Goal: Answer question/provide support: Share knowledge or assist other users

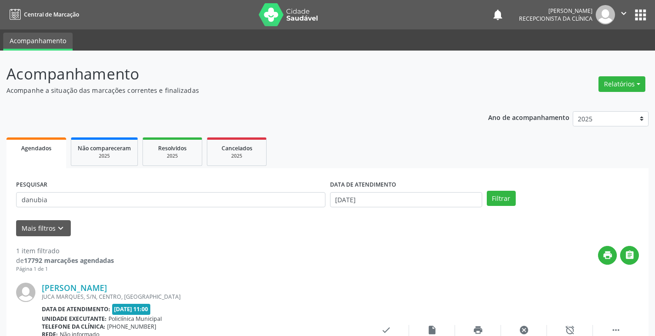
scroll to position [77, 0]
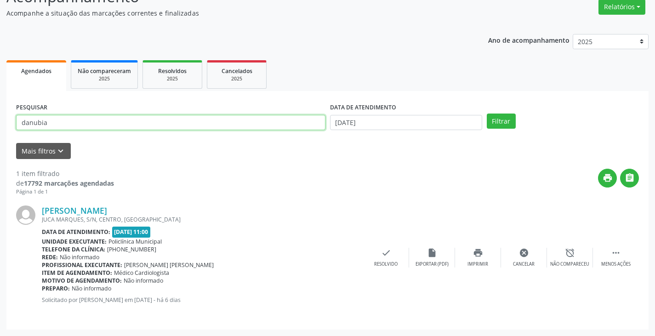
click at [304, 136] on div "PESQUISAR danubia" at bounding box center [171, 119] width 314 height 36
type input "d"
type input "raiane"
click at [487, 113] on button "Filtrar" at bounding box center [501, 121] width 29 height 16
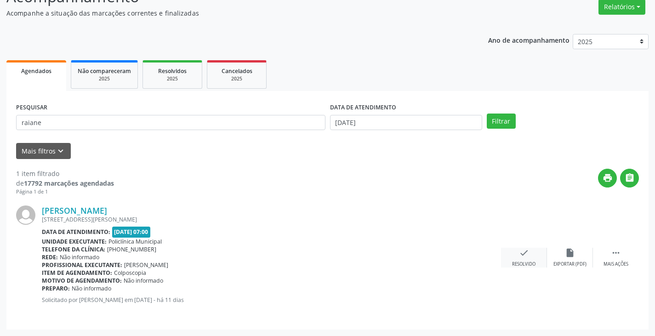
click at [522, 252] on icon "check" at bounding box center [524, 253] width 10 height 10
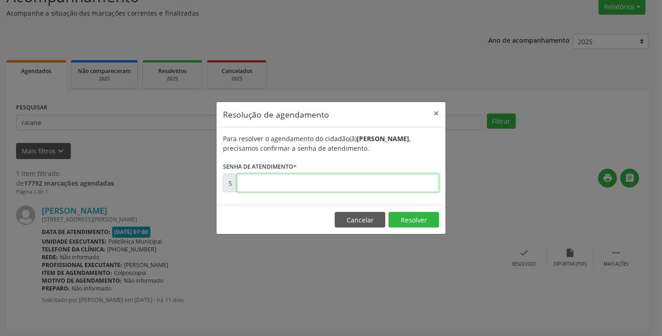
click at [340, 186] on input "text" at bounding box center [338, 183] width 202 height 18
type input "00174349"
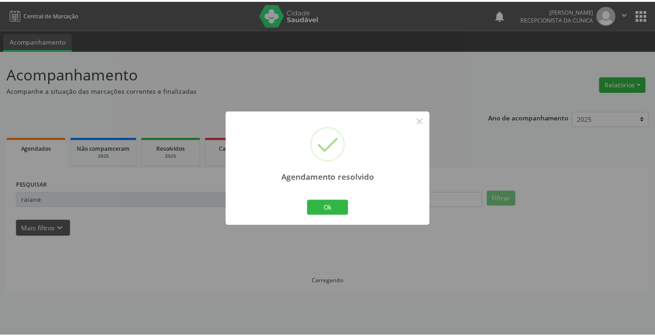
scroll to position [0, 0]
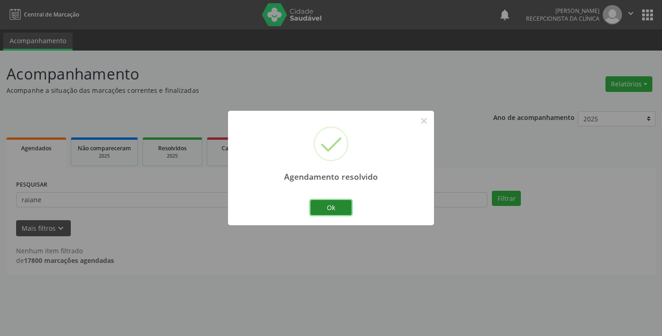
click at [327, 210] on button "Ok" at bounding box center [330, 208] width 41 height 16
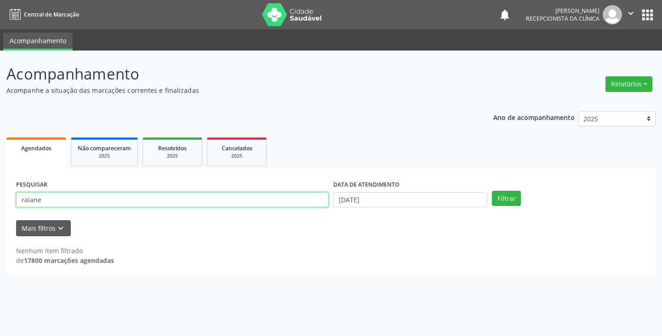
click at [244, 207] on input "raiane" at bounding box center [172, 200] width 312 height 16
type input "r"
click at [492, 191] on button "Filtrar" at bounding box center [506, 199] width 29 height 16
click at [247, 196] on input "creuz" at bounding box center [172, 200] width 312 height 16
type input "c"
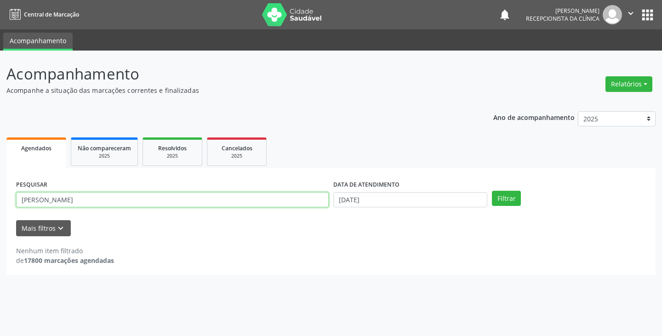
type input "[PERSON_NAME]"
click at [492, 191] on button "Filtrar" at bounding box center [506, 199] width 29 height 16
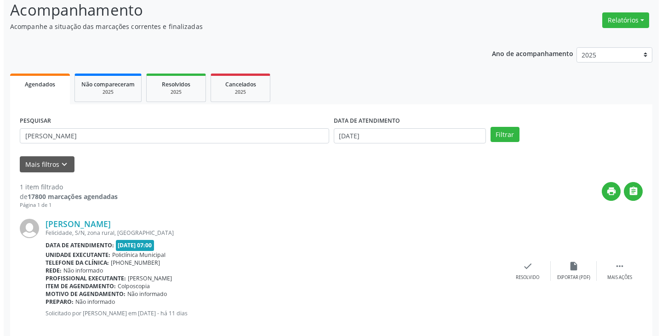
scroll to position [77, 0]
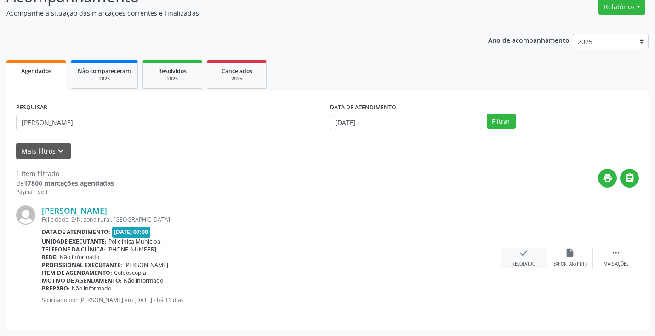
drag, startPoint x: 528, startPoint y: 255, endPoint x: 518, endPoint y: 251, distance: 10.3
click at [519, 251] on icon "check" at bounding box center [524, 253] width 10 height 10
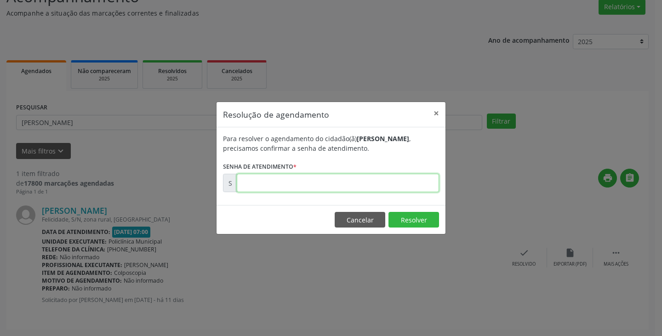
click at [386, 186] on input "text" at bounding box center [338, 183] width 202 height 18
type input "00174354"
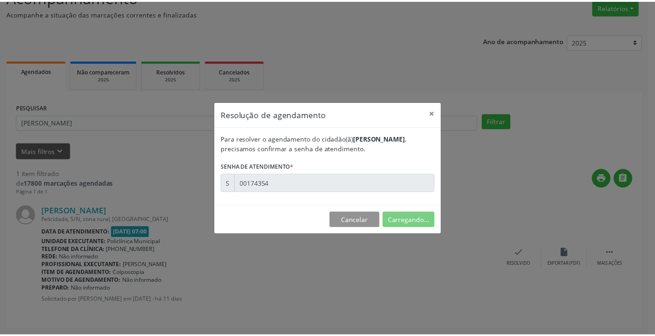
scroll to position [0, 0]
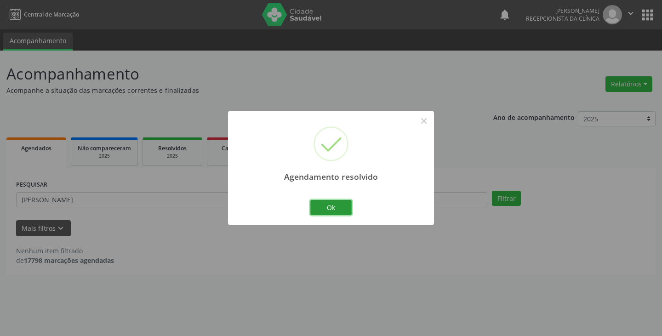
drag, startPoint x: 342, startPoint y: 203, endPoint x: 320, endPoint y: 199, distance: 22.8
click at [323, 200] on button "Ok" at bounding box center [330, 208] width 41 height 16
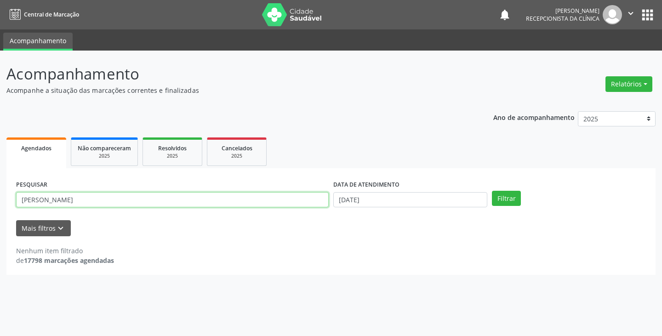
click at [268, 200] on input "[PERSON_NAME]" at bounding box center [172, 200] width 312 height 16
type input "j"
click at [492, 191] on button "Filtrar" at bounding box center [506, 199] width 29 height 16
click at [269, 202] on input "maria dos d" at bounding box center [172, 200] width 312 height 16
click at [492, 191] on button "Filtrar" at bounding box center [506, 199] width 29 height 16
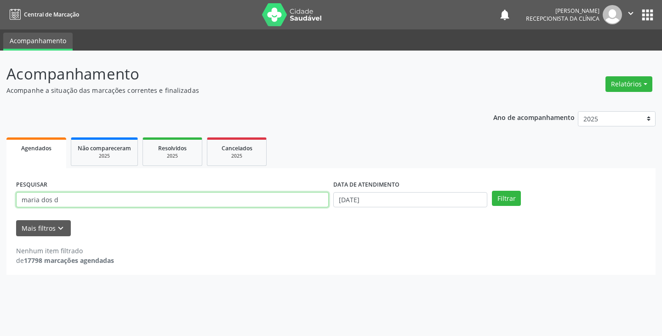
click at [227, 201] on input "maria dos d" at bounding box center [172, 200] width 312 height 16
type input "m"
click at [492, 191] on button "Filtrar" at bounding box center [506, 199] width 29 height 16
click at [229, 198] on input "raiane" at bounding box center [172, 200] width 312 height 16
type input "r"
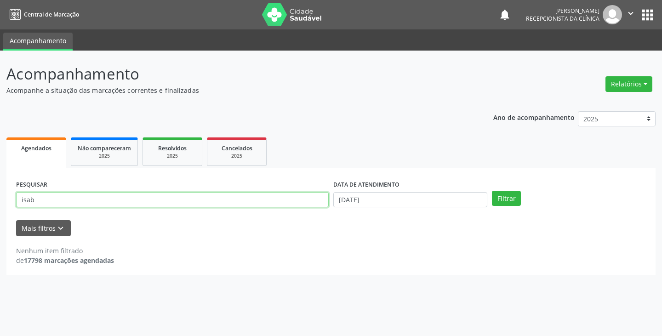
type input "isab"
click at [492, 191] on button "Filtrar" at bounding box center [506, 199] width 29 height 16
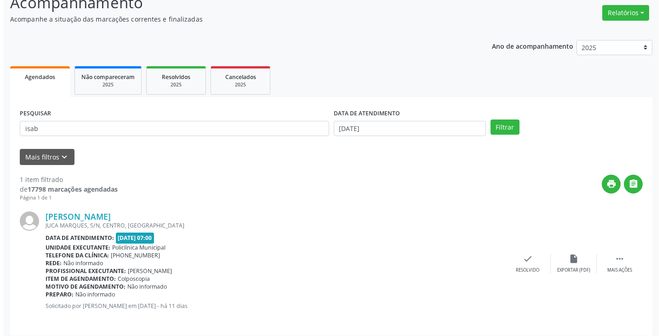
scroll to position [77, 0]
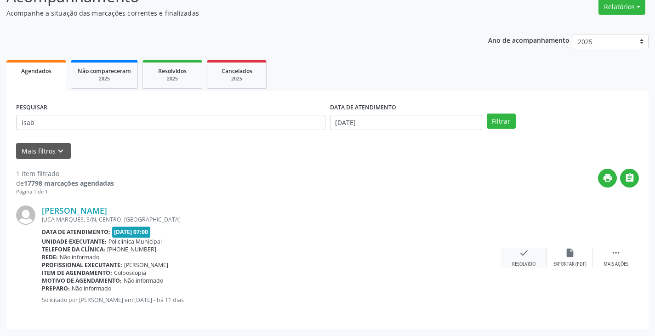
click at [522, 257] on icon "check" at bounding box center [524, 253] width 10 height 10
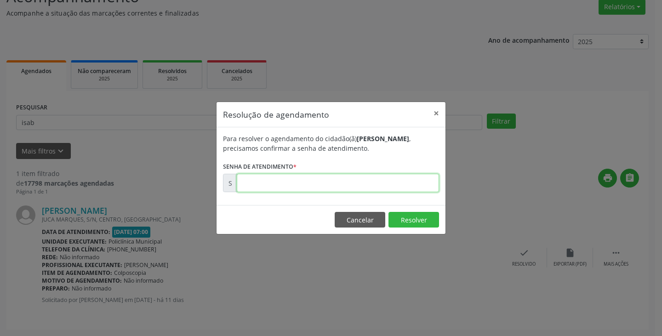
click at [375, 185] on input "text" at bounding box center [338, 183] width 202 height 18
type input "00174355"
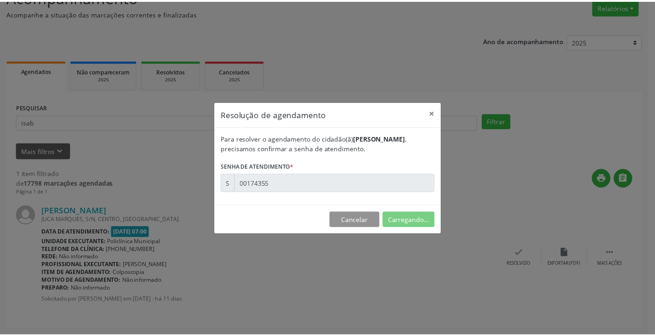
scroll to position [0, 0]
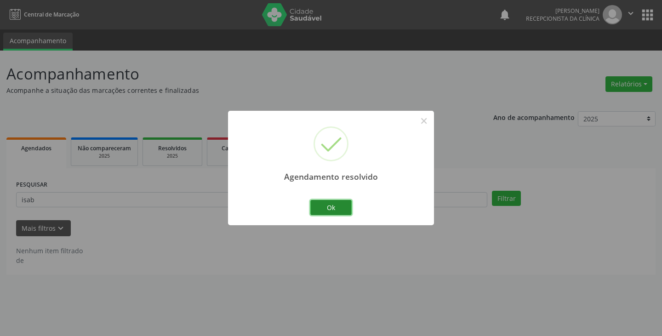
drag, startPoint x: 342, startPoint y: 213, endPoint x: 337, endPoint y: 210, distance: 6.0
click at [339, 210] on button "Ok" at bounding box center [330, 208] width 41 height 16
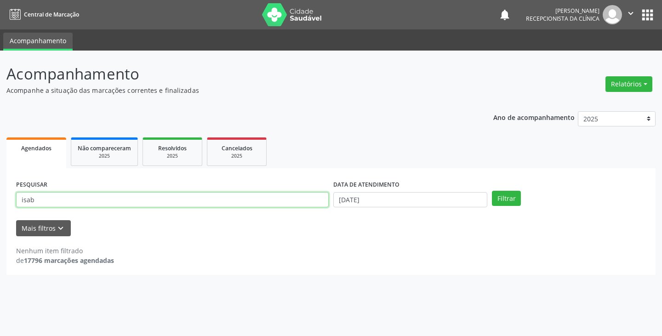
click at [303, 200] on input "isab" at bounding box center [172, 200] width 312 height 16
type input "i"
type input "carm"
click at [492, 191] on button "Filtrar" at bounding box center [506, 199] width 29 height 16
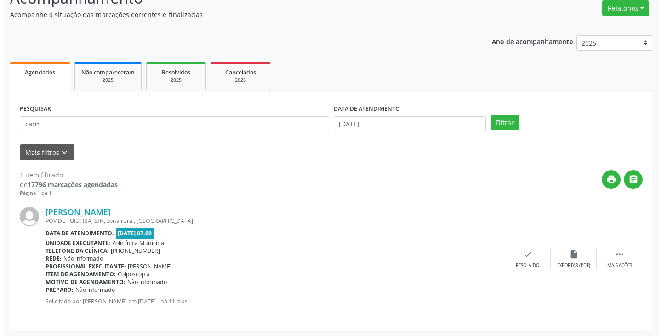
scroll to position [77, 0]
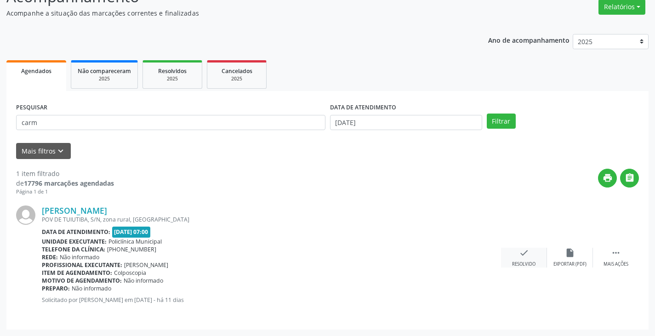
click at [521, 252] on icon "check" at bounding box center [524, 253] width 10 height 10
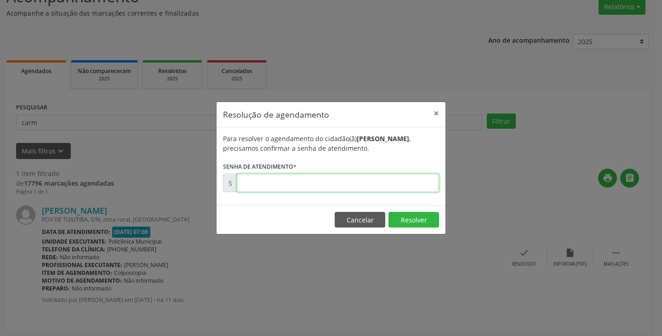
click at [412, 186] on input "text" at bounding box center [338, 183] width 202 height 18
type input "00174364"
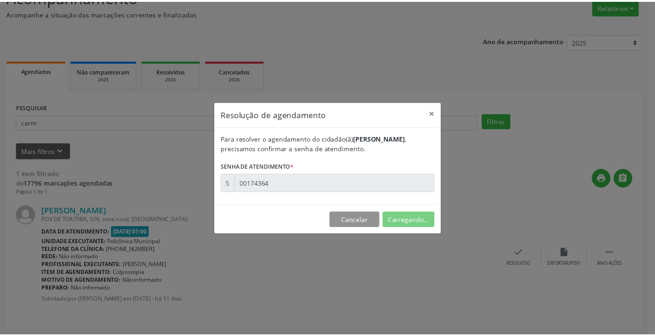
scroll to position [0, 0]
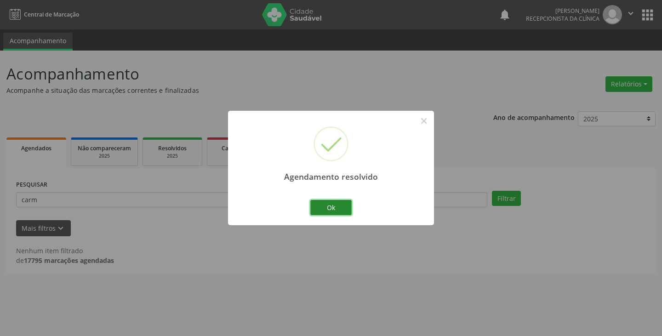
click at [323, 207] on button "Ok" at bounding box center [330, 208] width 41 height 16
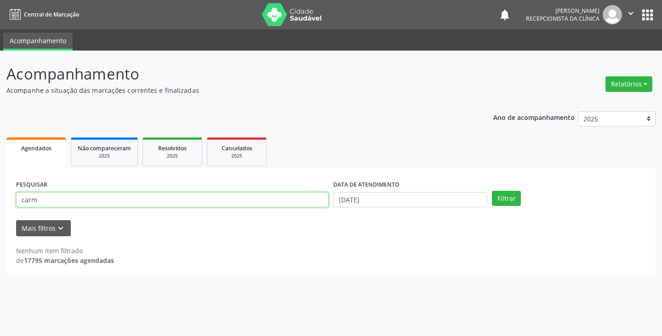
click at [287, 202] on input "carm" at bounding box center [172, 200] width 312 height 16
type input "c"
type input "n"
type input "marg"
click at [492, 191] on button "Filtrar" at bounding box center [506, 199] width 29 height 16
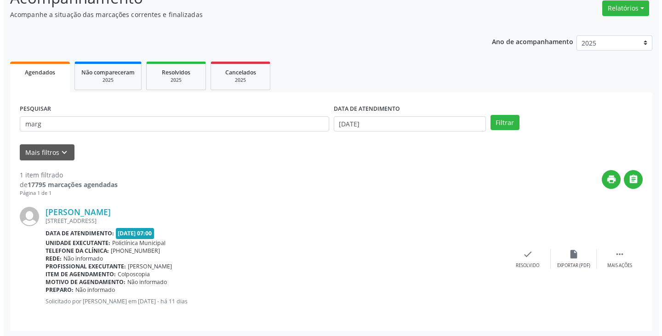
scroll to position [77, 0]
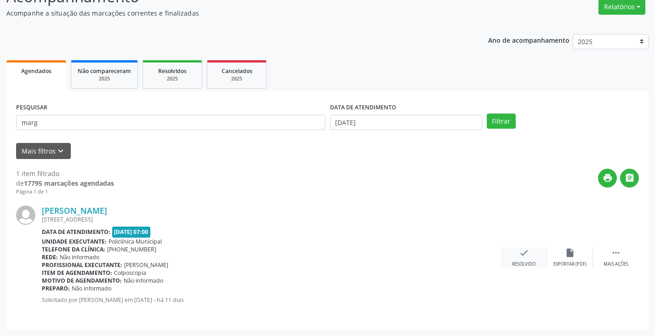
click at [525, 254] on icon "check" at bounding box center [524, 253] width 10 height 10
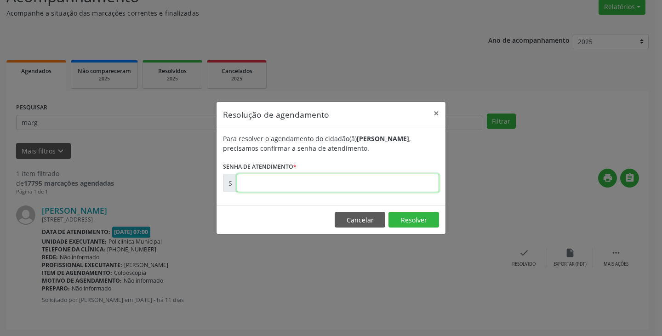
click at [361, 182] on input "text" at bounding box center [338, 183] width 202 height 18
type input "00174351"
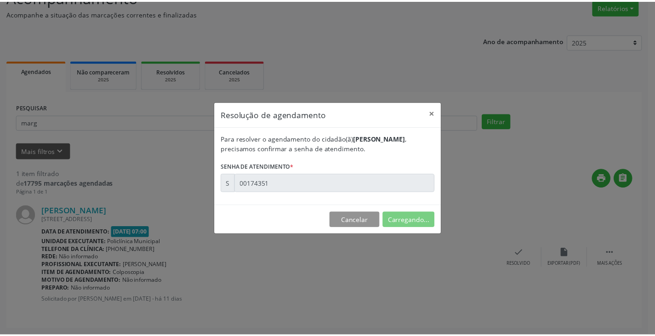
scroll to position [0, 0]
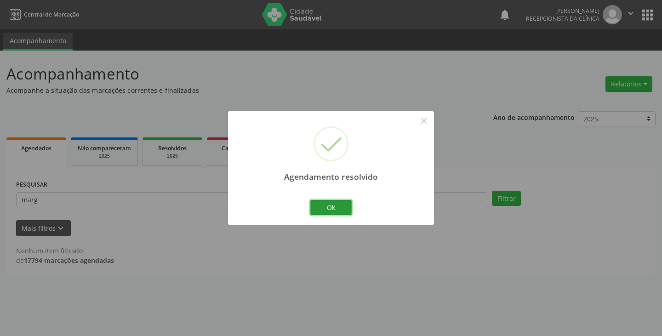
drag, startPoint x: 342, startPoint y: 204, endPoint x: 288, endPoint y: 197, distance: 54.8
click at [340, 204] on button "Ok" at bounding box center [330, 208] width 41 height 16
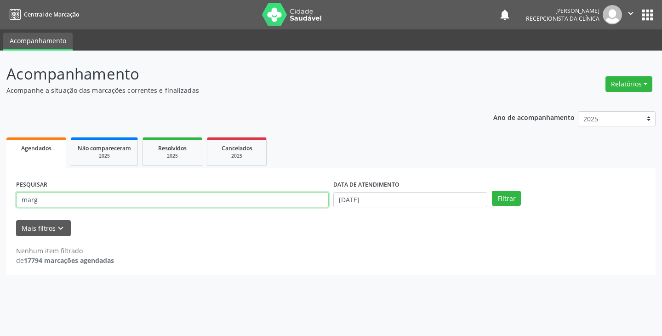
click at [283, 196] on input "marg" at bounding box center [172, 200] width 312 height 16
type input "m"
type input "dart"
click at [492, 191] on button "Filtrar" at bounding box center [506, 199] width 29 height 16
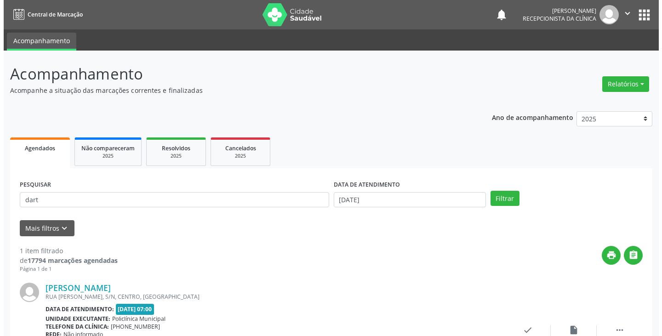
scroll to position [77, 0]
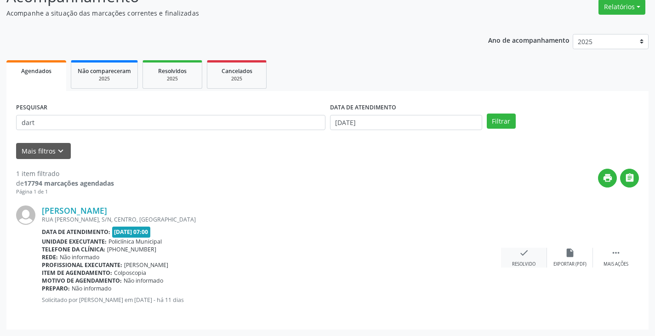
click at [518, 254] on div "check Resolvido" at bounding box center [524, 258] width 46 height 20
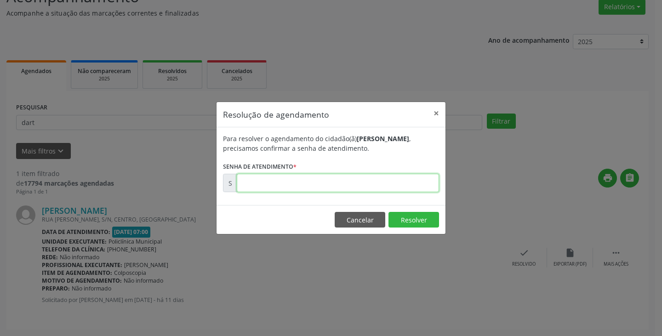
click at [388, 187] on input "text" at bounding box center [338, 183] width 202 height 18
type input "00174347"
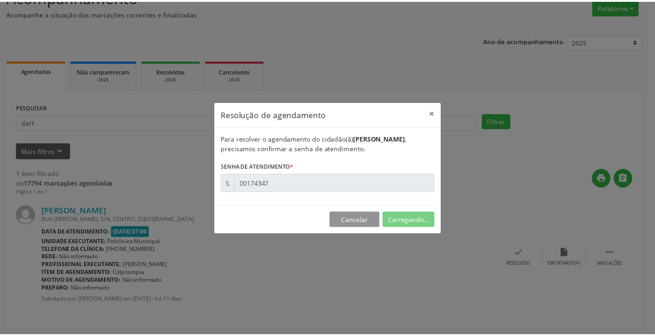
scroll to position [0, 0]
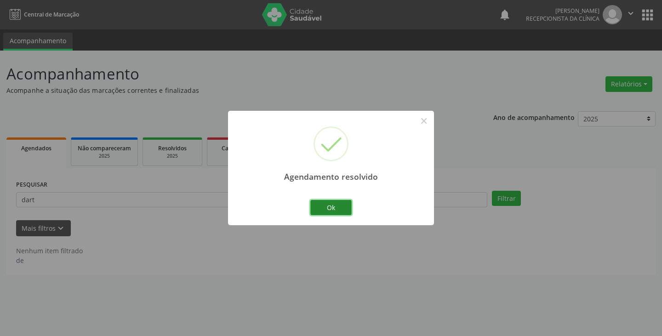
drag, startPoint x: 342, startPoint y: 207, endPoint x: 331, endPoint y: 207, distance: 11.5
click at [342, 207] on button "Ok" at bounding box center [330, 208] width 41 height 16
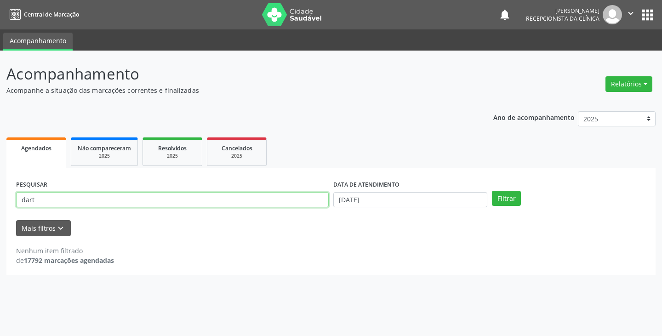
click at [276, 206] on input "dart" at bounding box center [172, 200] width 312 height 16
type input "d"
click at [492, 191] on button "Filtrar" at bounding box center [506, 199] width 29 height 16
drag, startPoint x: 244, startPoint y: 195, endPoint x: 249, endPoint y: 195, distance: 5.1
click at [249, 195] on input "jaa" at bounding box center [172, 200] width 312 height 16
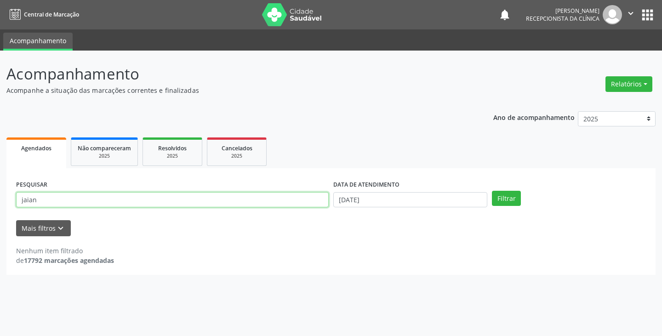
type input "jaian"
click at [492, 191] on button "Filtrar" at bounding box center [506, 199] width 29 height 16
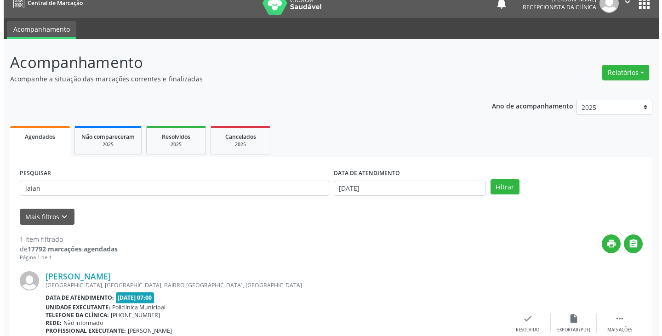
scroll to position [77, 0]
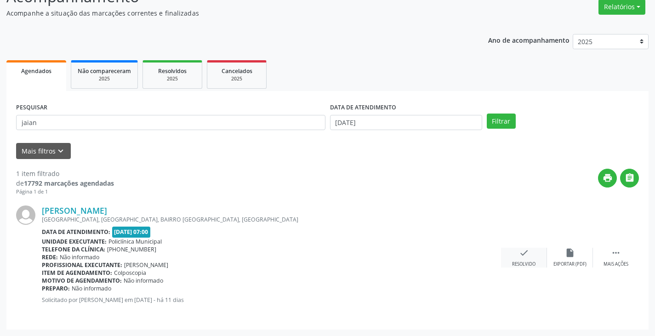
click at [522, 252] on icon "check" at bounding box center [524, 253] width 10 height 10
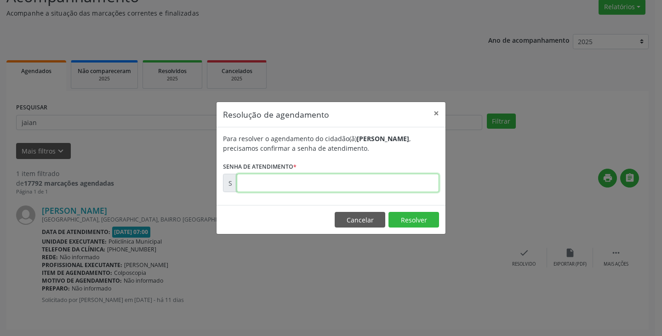
click at [416, 188] on input "text" at bounding box center [338, 183] width 202 height 18
type input "00174352"
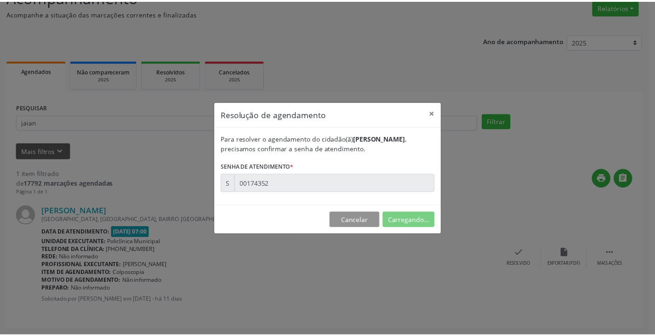
scroll to position [0, 0]
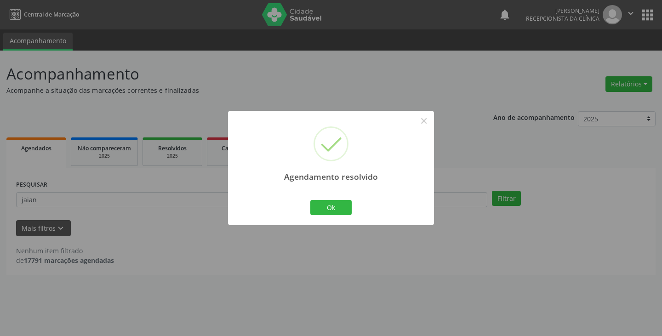
click at [337, 199] on div "Ok Cancel" at bounding box center [330, 207] width 45 height 19
click at [322, 206] on button "Ok" at bounding box center [330, 208] width 41 height 16
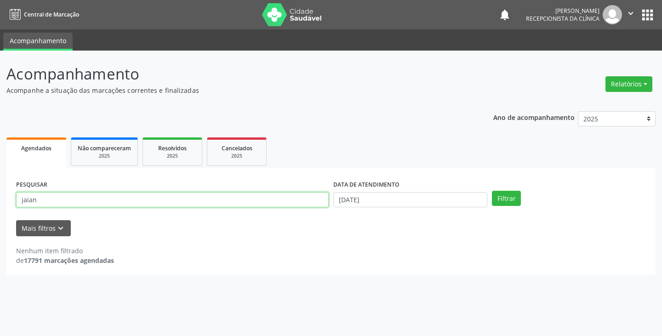
click at [315, 198] on input "jaian" at bounding box center [172, 200] width 312 height 16
type input "j"
click at [492, 191] on button "Filtrar" at bounding box center [506, 199] width 29 height 16
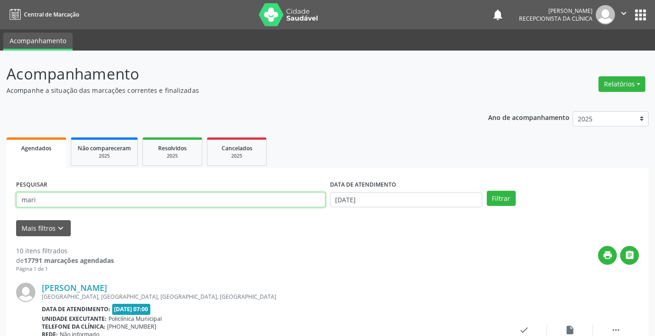
click at [75, 204] on input "mari" at bounding box center [170, 200] width 309 height 16
type input "mariz"
click at [487, 191] on button "Filtrar" at bounding box center [501, 199] width 29 height 16
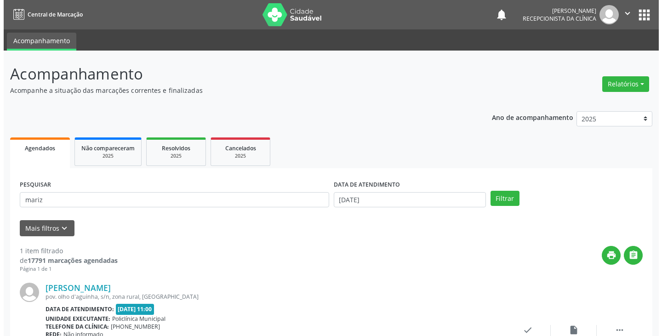
scroll to position [77, 0]
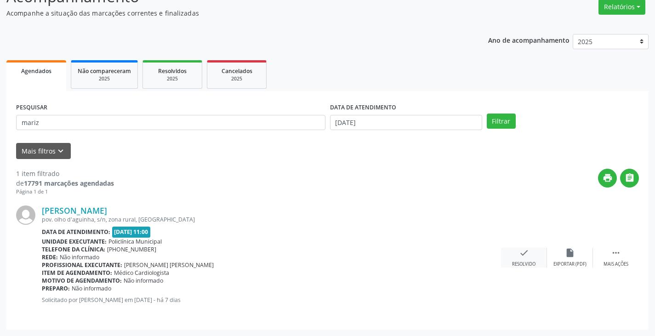
click at [519, 255] on icon "check" at bounding box center [524, 253] width 10 height 10
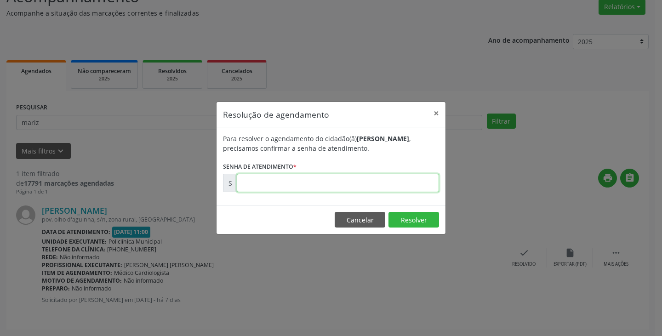
click at [410, 188] on input "text" at bounding box center [338, 183] width 202 height 18
type input "00174761"
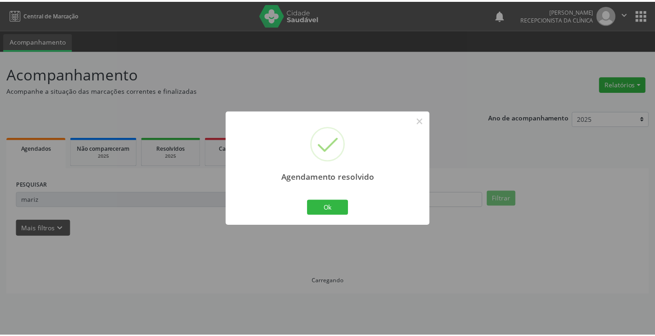
scroll to position [0, 0]
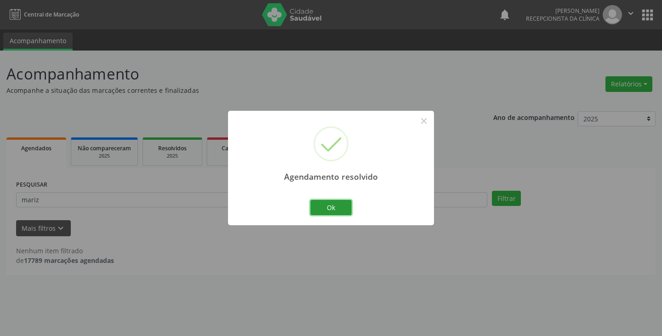
drag, startPoint x: 330, startPoint y: 209, endPoint x: 305, endPoint y: 205, distance: 25.5
click at [330, 209] on button "Ok" at bounding box center [330, 208] width 41 height 16
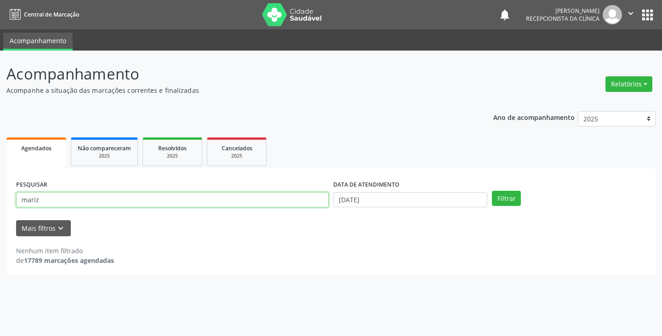
click at [302, 202] on input "mariz" at bounding box center [172, 200] width 312 height 16
type input "m"
type input "josea"
click at [492, 191] on button "Filtrar" at bounding box center [506, 199] width 29 height 16
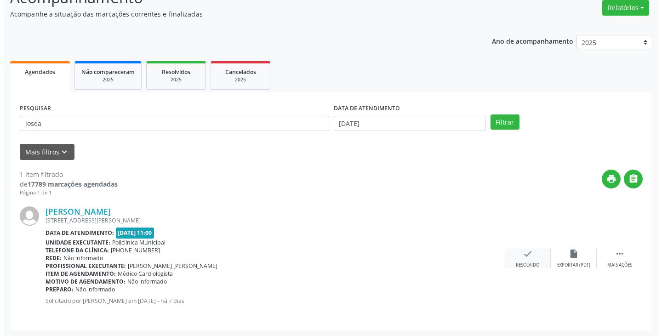
scroll to position [77, 0]
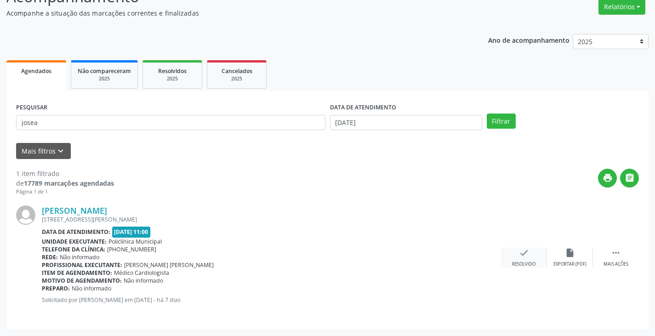
click at [528, 257] on icon "check" at bounding box center [524, 253] width 10 height 10
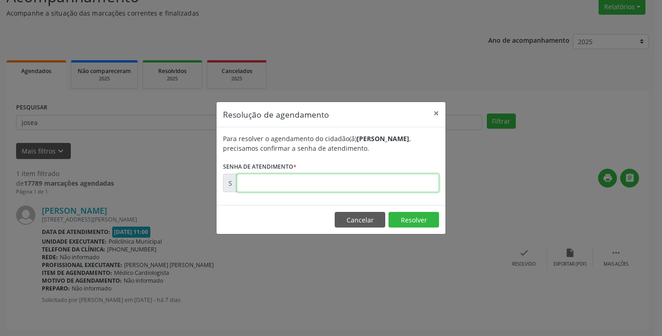
click at [401, 185] on input "text" at bounding box center [338, 183] width 202 height 18
type input "00174747"
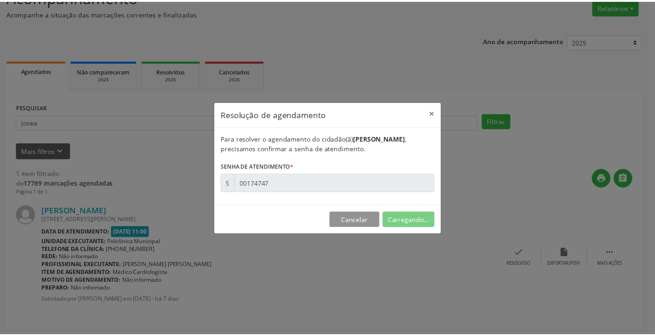
scroll to position [0, 0]
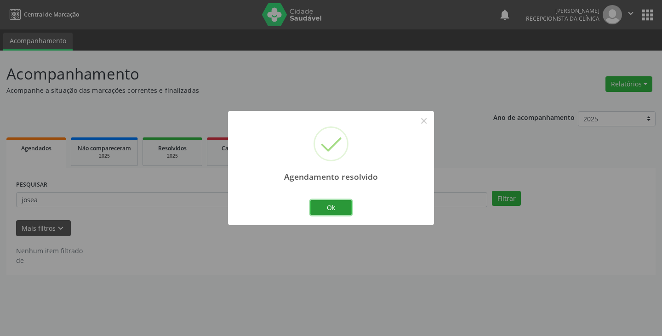
drag, startPoint x: 345, startPoint y: 210, endPoint x: 300, endPoint y: 206, distance: 44.7
click at [340, 210] on button "Ok" at bounding box center [330, 208] width 41 height 16
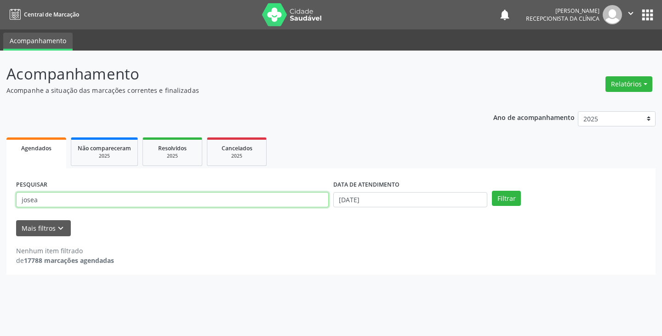
click at [299, 206] on input "josea" at bounding box center [172, 200] width 312 height 16
type input "j"
type input "[PERSON_NAME]"
click at [492, 191] on button "Filtrar" at bounding box center [506, 199] width 29 height 16
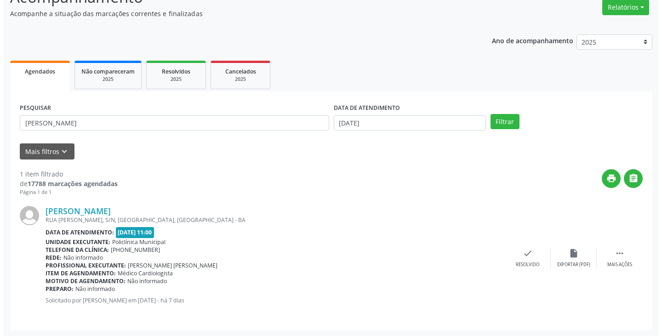
scroll to position [77, 0]
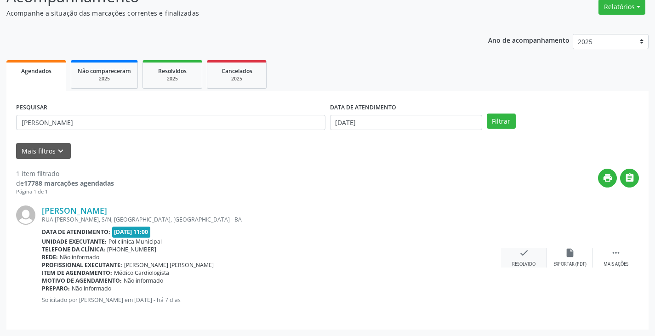
click at [524, 251] on icon "check" at bounding box center [524, 253] width 10 height 10
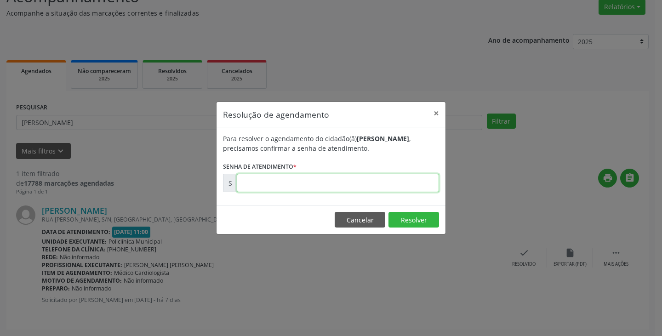
click at [421, 185] on input "text" at bounding box center [338, 183] width 202 height 18
type input "00174774"
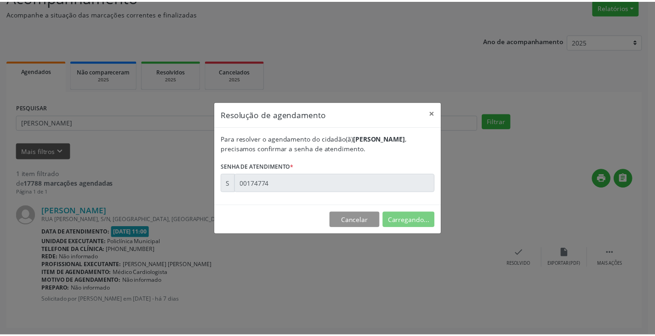
scroll to position [0, 0]
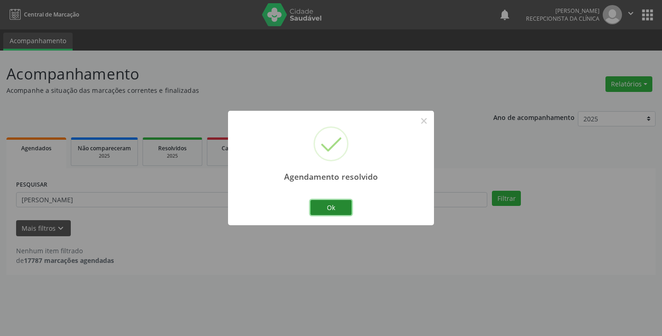
click at [340, 210] on button "Ok" at bounding box center [330, 208] width 41 height 16
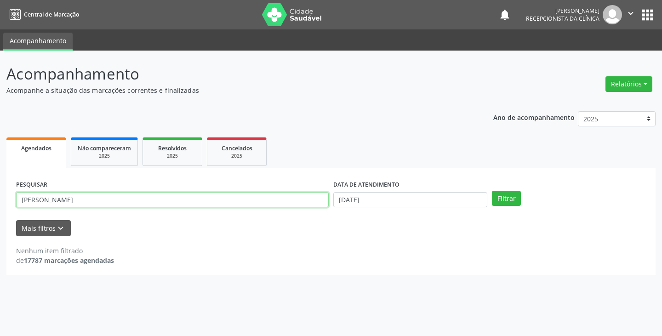
click at [281, 203] on input "[PERSON_NAME]" at bounding box center [172, 200] width 312 height 16
type input "m"
type input "edm"
click at [492, 191] on button "Filtrar" at bounding box center [506, 199] width 29 height 16
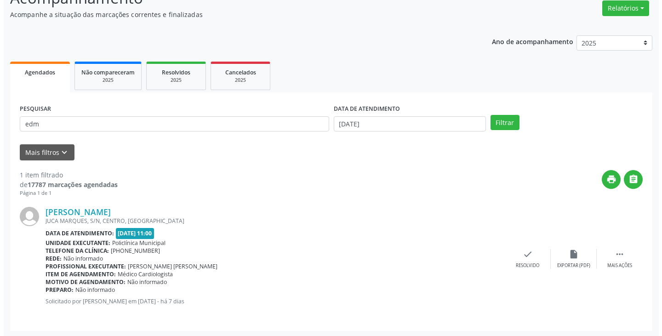
scroll to position [77, 0]
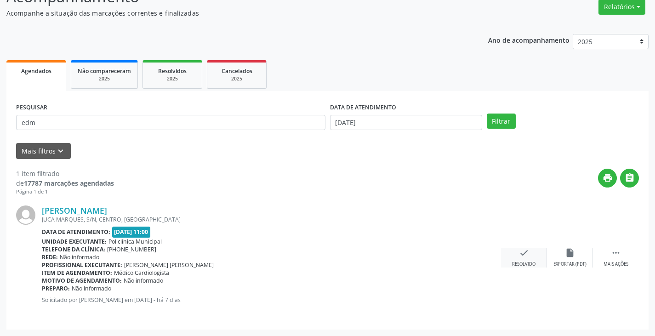
click at [521, 252] on icon "check" at bounding box center [524, 253] width 10 height 10
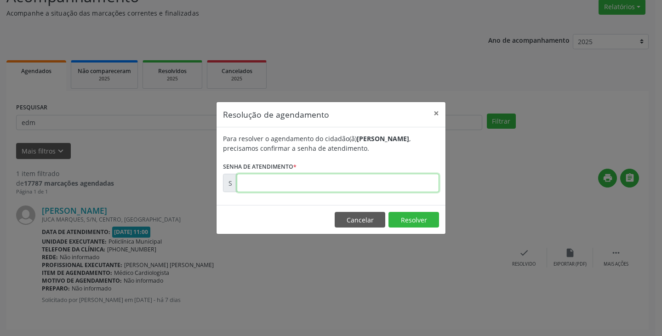
click at [377, 183] on input "text" at bounding box center [338, 183] width 202 height 18
type input "00174773"
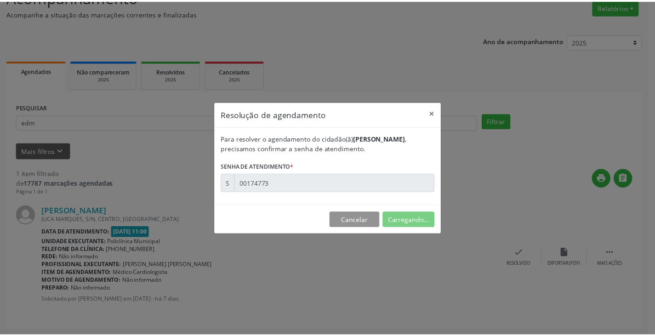
scroll to position [0, 0]
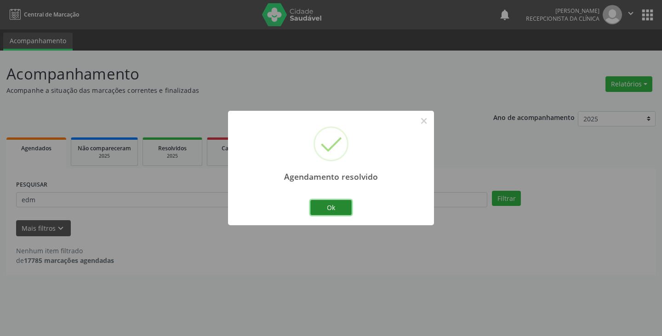
drag, startPoint x: 340, startPoint y: 200, endPoint x: 287, endPoint y: 200, distance: 52.4
click at [338, 200] on button "Ok" at bounding box center [330, 208] width 41 height 16
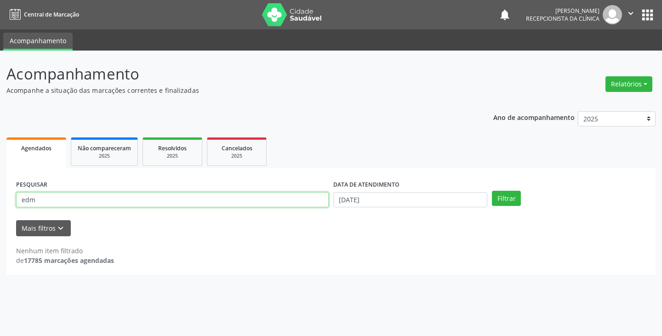
click at [285, 198] on input "edm" at bounding box center [172, 200] width 312 height 16
type input "e"
type input "maria ed"
click at [492, 191] on button "Filtrar" at bounding box center [506, 199] width 29 height 16
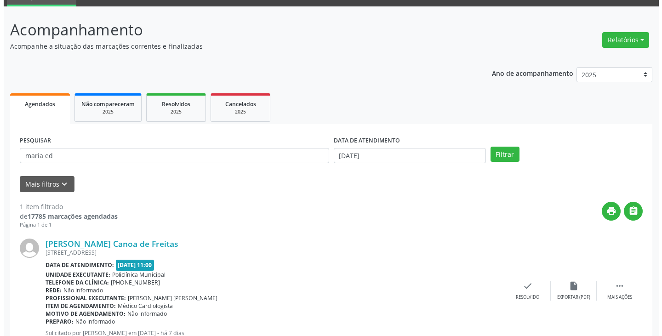
scroll to position [77, 0]
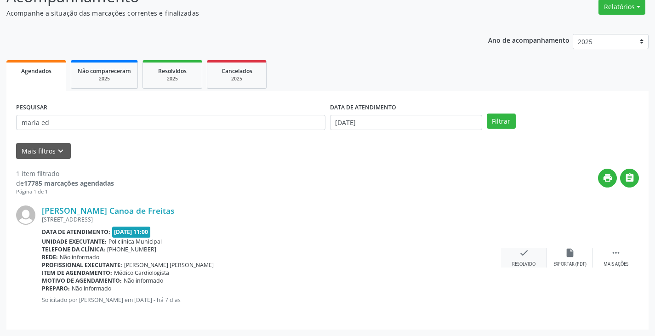
click at [525, 255] on icon "check" at bounding box center [524, 253] width 10 height 10
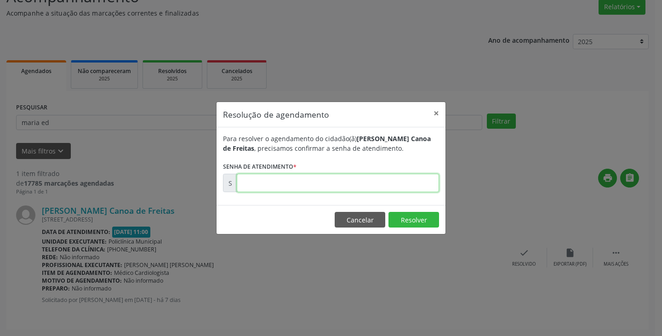
click at [405, 186] on input "text" at bounding box center [338, 183] width 202 height 18
type input "00174777"
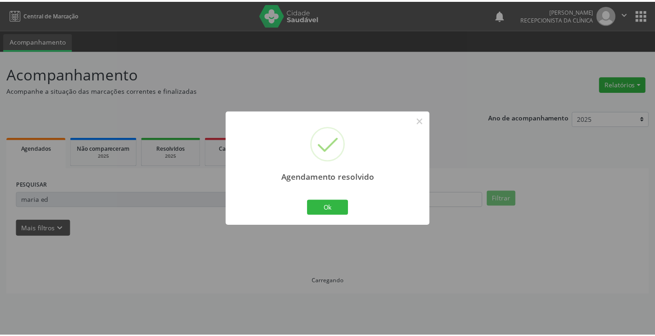
scroll to position [0, 0]
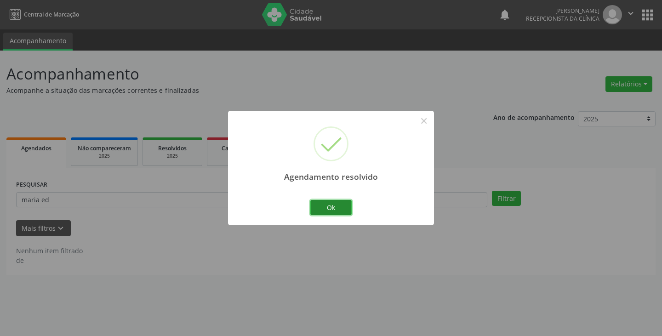
drag, startPoint x: 332, startPoint y: 207, endPoint x: 322, endPoint y: 207, distance: 10.1
click at [330, 207] on button "Ok" at bounding box center [330, 208] width 41 height 16
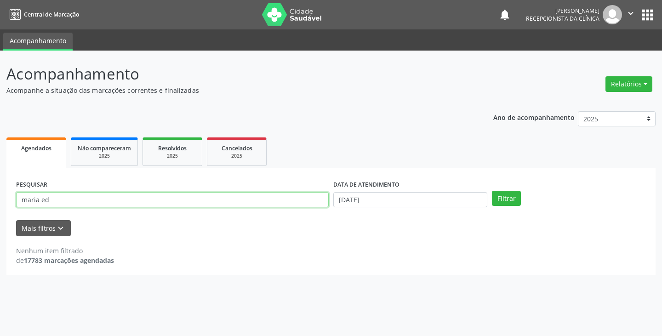
click at [294, 205] on input "maria ed" at bounding box center [172, 200] width 312 height 16
click at [492, 191] on button "Filtrar" at bounding box center [506, 199] width 29 height 16
click at [191, 197] on input "marflor" at bounding box center [172, 200] width 312 height 16
type input "m"
type input "flor"
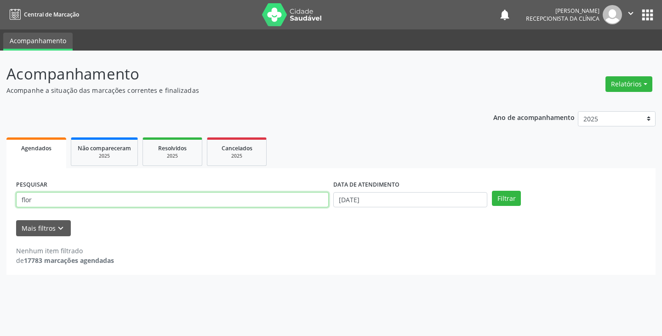
click at [492, 191] on button "Filtrar" at bounding box center [506, 199] width 29 height 16
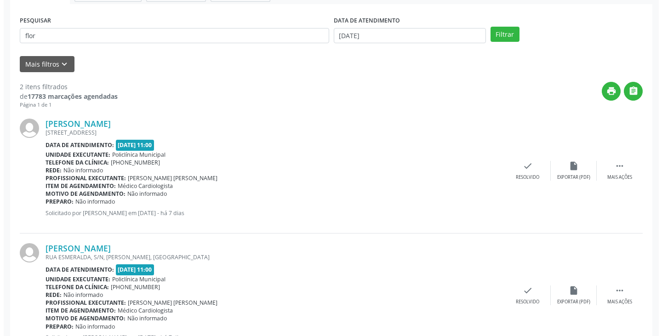
scroll to position [184, 0]
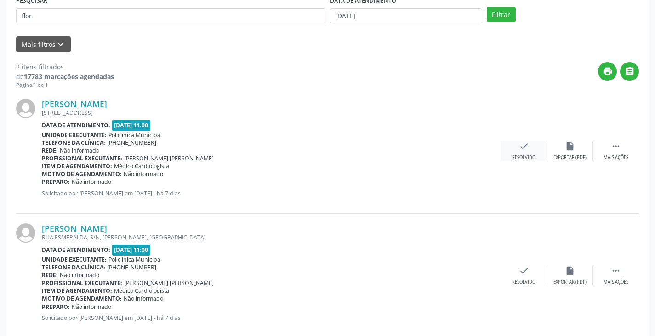
click at [522, 158] on div "Resolvido" at bounding box center [523, 157] width 23 height 6
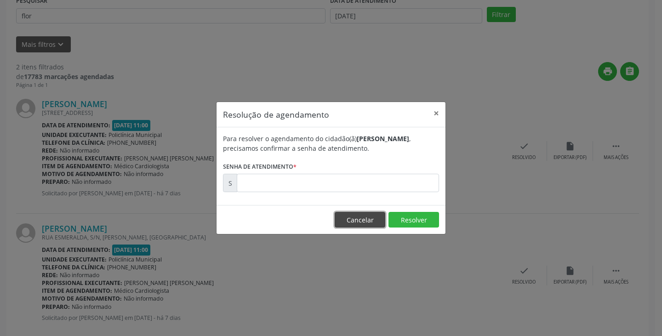
click at [386, 232] on footer "Cancelar Resolver" at bounding box center [330, 219] width 229 height 29
drag, startPoint x: 364, startPoint y: 214, endPoint x: 379, endPoint y: 220, distance: 15.3
click at [370, 216] on button "Cancelar" at bounding box center [359, 220] width 51 height 16
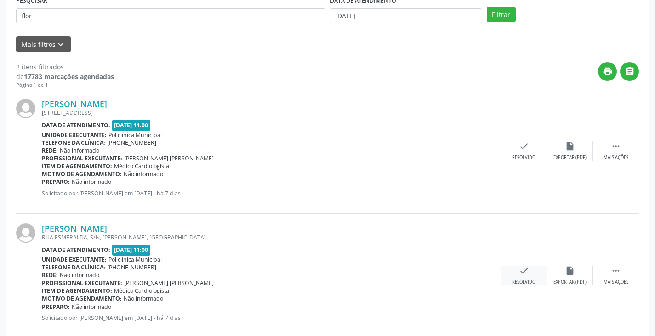
click at [522, 270] on icon "check" at bounding box center [524, 271] width 10 height 10
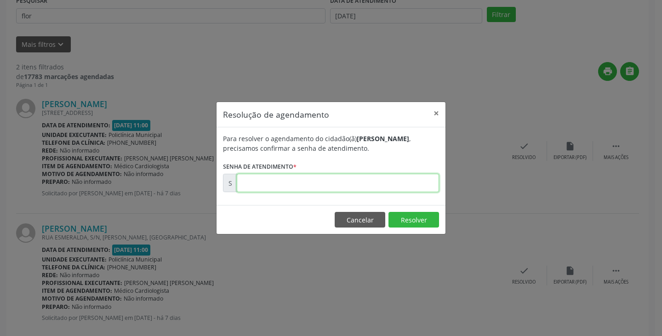
click at [382, 181] on input "text" at bounding box center [338, 183] width 202 height 18
type input "00174778"
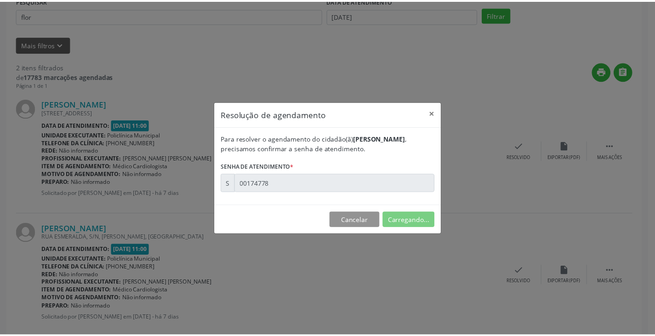
scroll to position [0, 0]
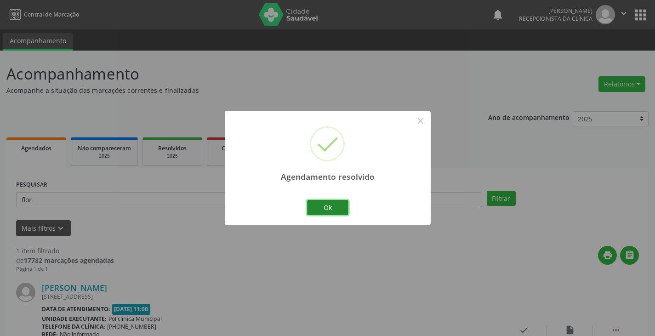
click at [313, 205] on button "Ok" at bounding box center [327, 208] width 41 height 16
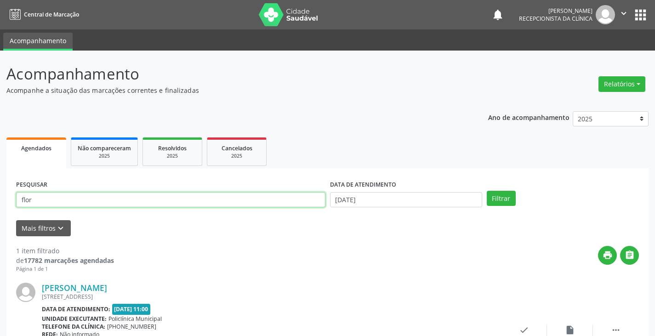
click at [310, 203] on input "flor" at bounding box center [170, 200] width 309 height 16
type input "f"
type input "rosile"
click at [487, 191] on button "Filtrar" at bounding box center [501, 199] width 29 height 16
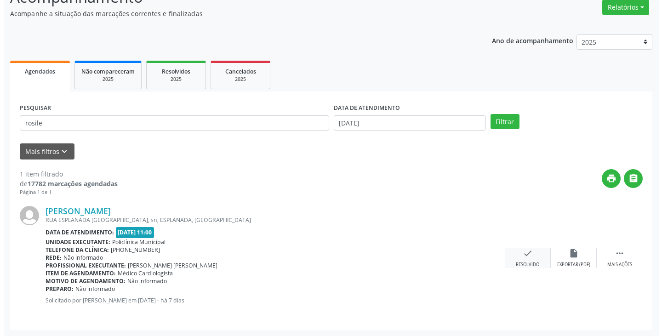
scroll to position [77, 0]
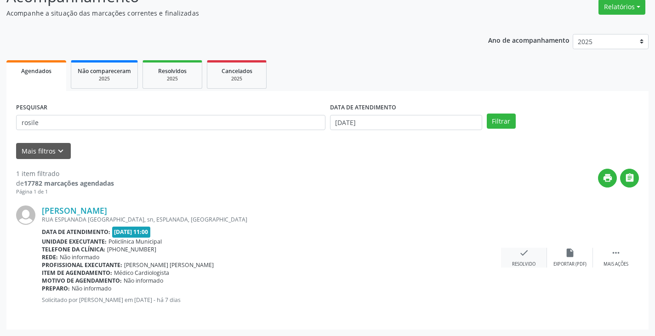
click at [522, 255] on icon "check" at bounding box center [524, 253] width 10 height 10
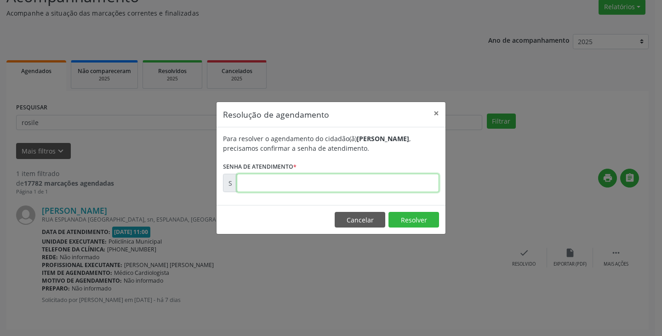
click at [424, 187] on input "text" at bounding box center [338, 183] width 202 height 18
type input "00174744"
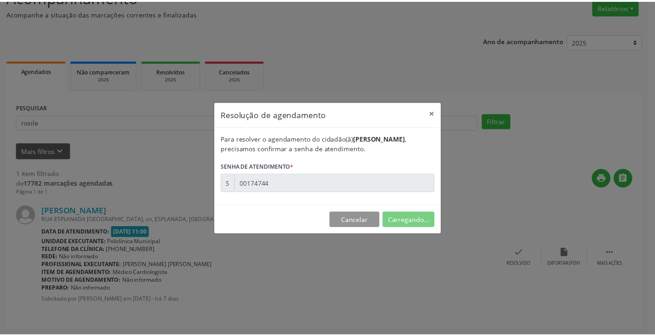
scroll to position [0, 0]
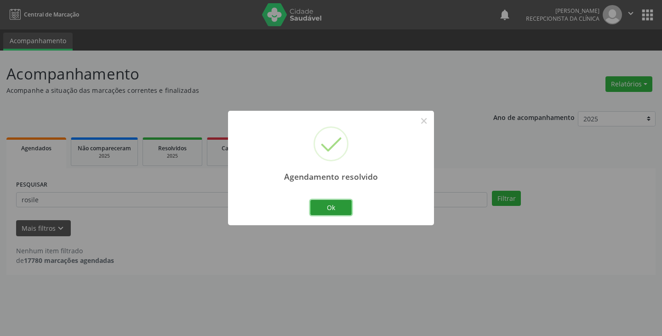
drag, startPoint x: 331, startPoint y: 209, endPoint x: 304, endPoint y: 204, distance: 27.6
click at [328, 207] on button "Ok" at bounding box center [330, 208] width 41 height 16
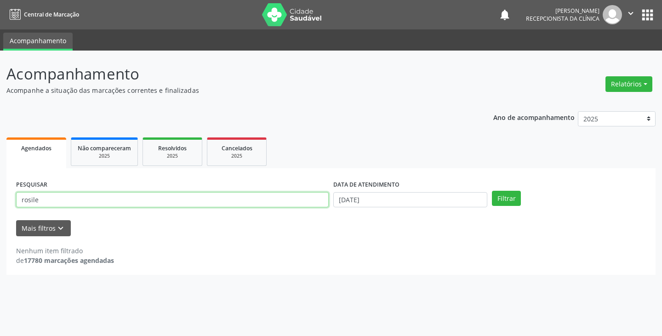
click at [298, 196] on input "rosile" at bounding box center [172, 200] width 312 height 16
type input "r"
type input "gild"
click at [492, 191] on button "Filtrar" at bounding box center [506, 199] width 29 height 16
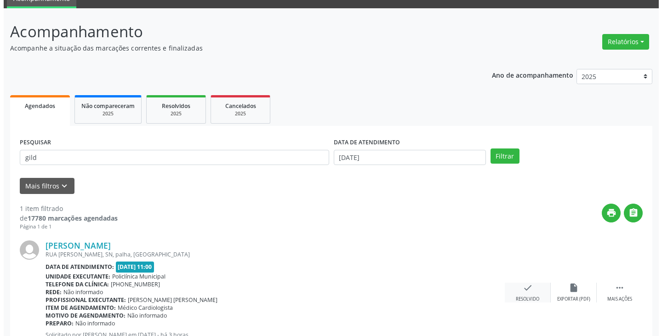
scroll to position [77, 0]
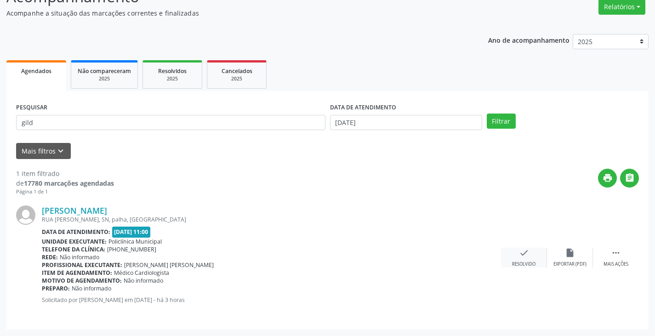
click at [521, 254] on icon "check" at bounding box center [524, 253] width 10 height 10
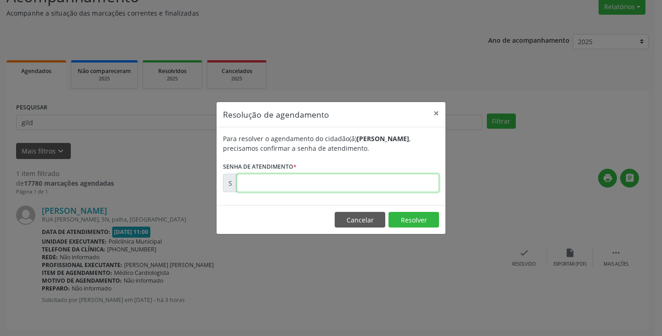
click at [371, 184] on input "text" at bounding box center [338, 183] width 202 height 18
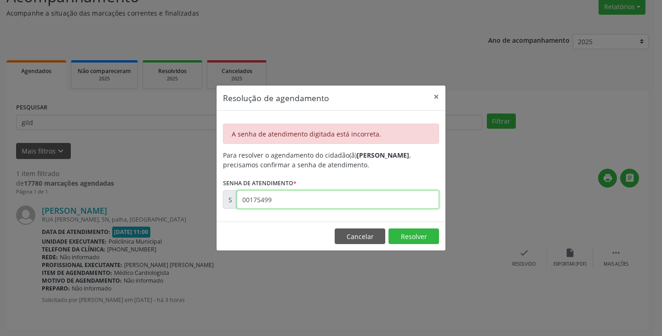
click at [342, 203] on input "00175499" at bounding box center [338, 199] width 202 height 18
type input "00175699"
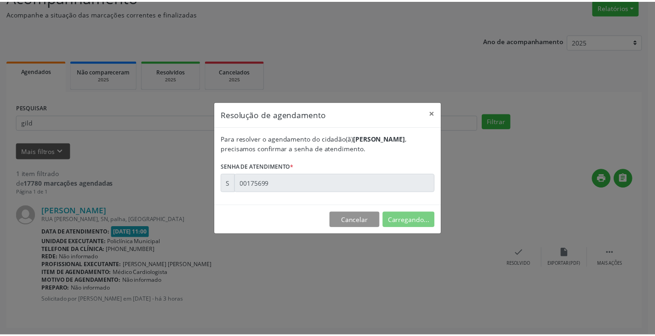
scroll to position [0, 0]
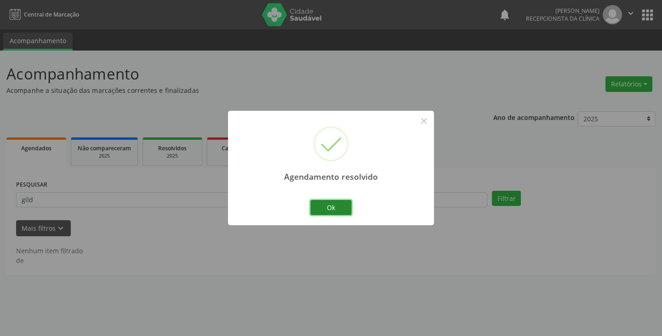
click at [326, 206] on button "Ok" at bounding box center [330, 208] width 41 height 16
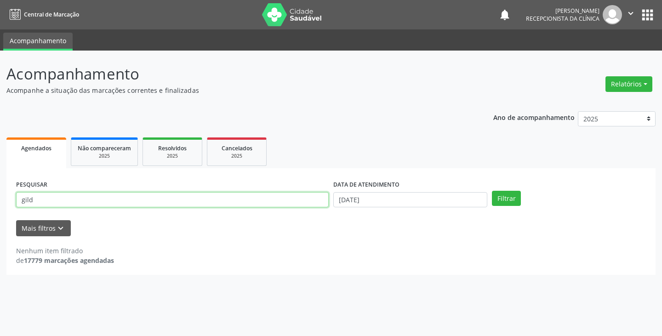
click at [302, 203] on input "gild" at bounding box center [172, 200] width 312 height 16
type input "g"
click at [492, 191] on button "Filtrar" at bounding box center [506, 199] width 29 height 16
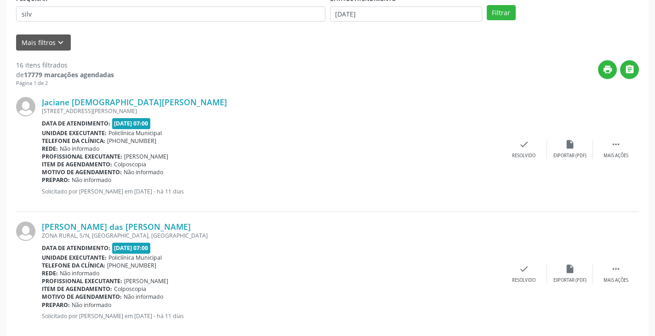
scroll to position [46, 0]
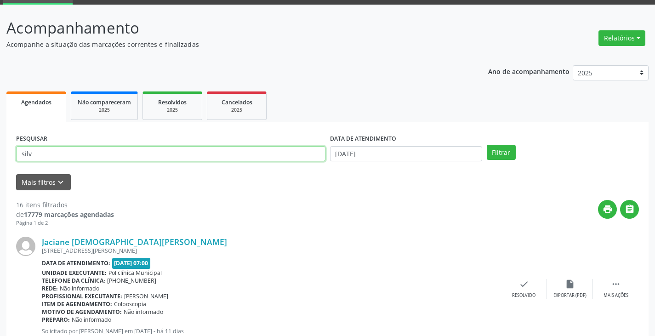
click at [57, 153] on input "silv" at bounding box center [170, 154] width 309 height 16
type input "silvan"
click at [487, 145] on button "Filtrar" at bounding box center [501, 153] width 29 height 16
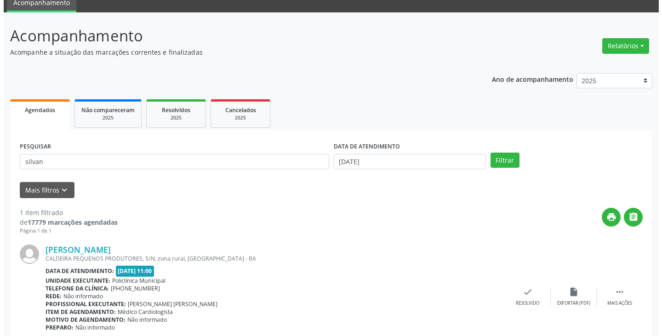
scroll to position [77, 0]
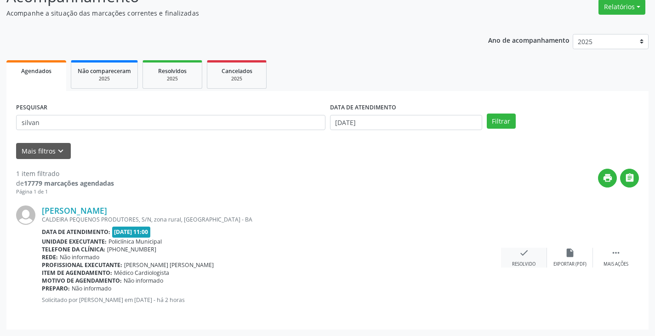
click at [526, 255] on icon "check" at bounding box center [524, 253] width 10 height 10
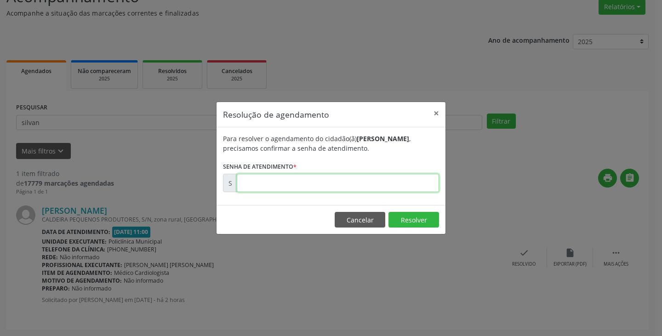
click at [397, 188] on input "text" at bounding box center [338, 183] width 202 height 18
type input "00175719"
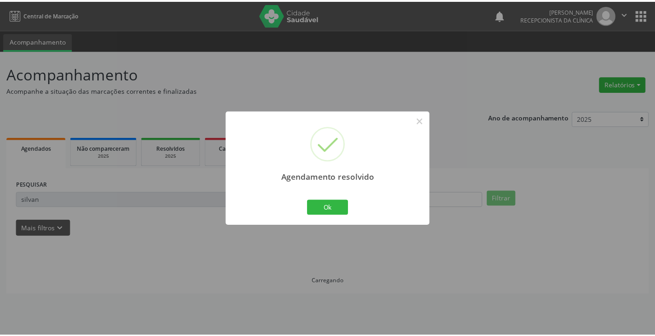
scroll to position [0, 0]
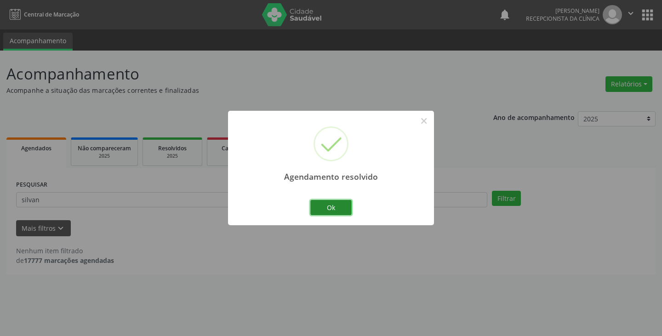
click at [320, 207] on button "Ok" at bounding box center [330, 208] width 41 height 16
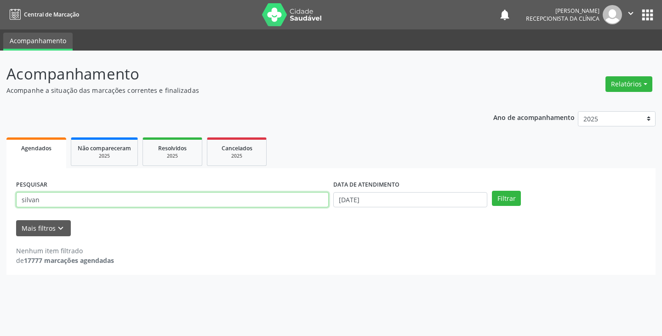
click at [295, 204] on input "silvan" at bounding box center [172, 200] width 312 height 16
type input "s"
click at [280, 205] on input "text" at bounding box center [172, 200] width 312 height 16
click at [253, 201] on input "text" at bounding box center [172, 200] width 312 height 16
type input "m"
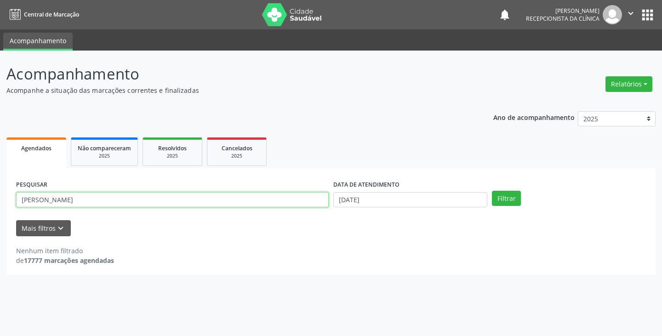
type input "[PERSON_NAME]"
click at [492, 191] on button "Filtrar" at bounding box center [506, 199] width 29 height 16
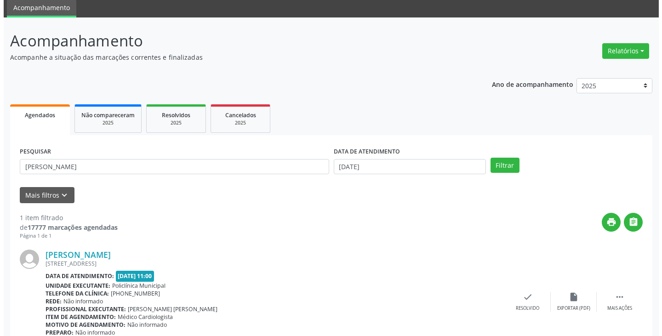
scroll to position [77, 0]
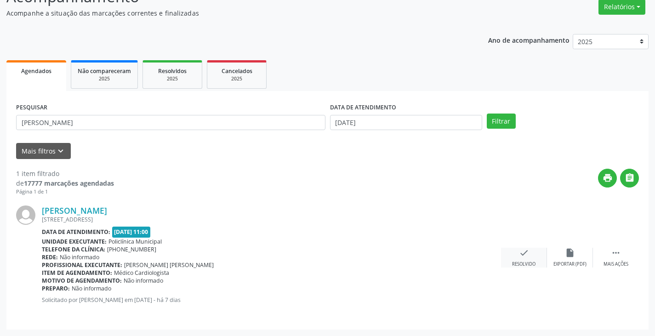
click at [520, 256] on icon "check" at bounding box center [524, 253] width 10 height 10
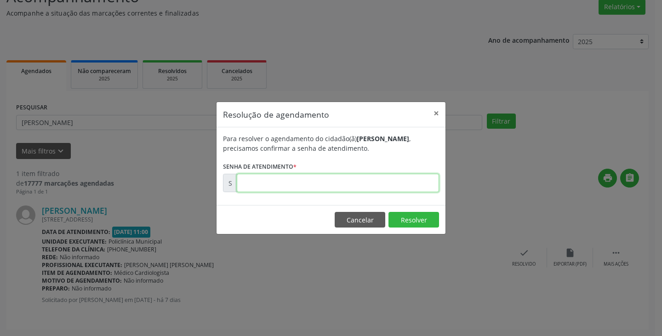
click at [356, 189] on input "text" at bounding box center [338, 183] width 202 height 18
type input "00174745"
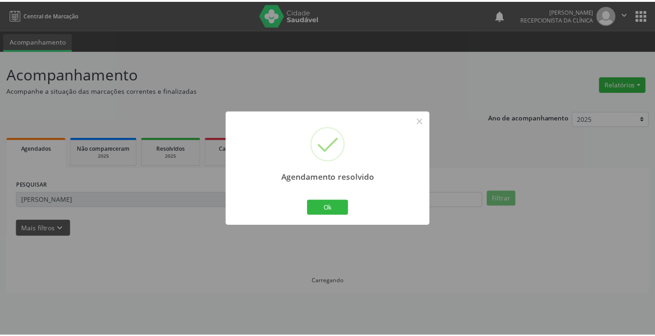
scroll to position [0, 0]
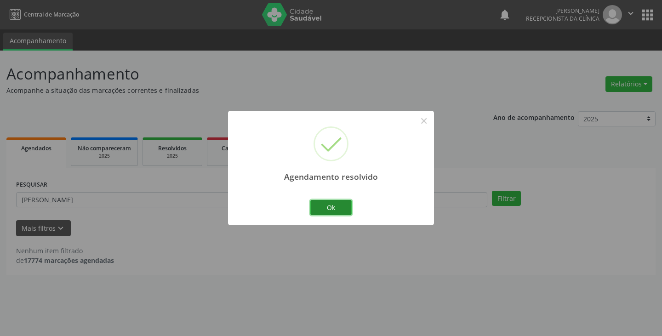
click at [329, 212] on button "Ok" at bounding box center [330, 208] width 41 height 16
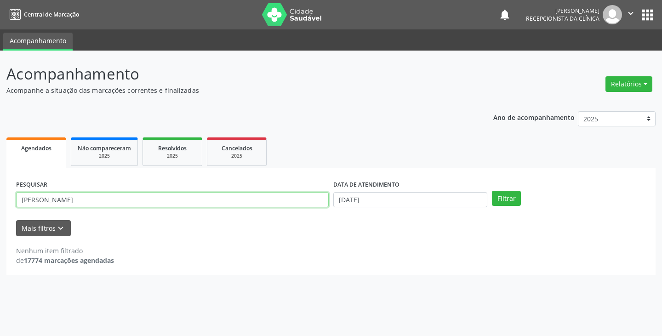
click at [200, 202] on input "[PERSON_NAME]" at bounding box center [172, 200] width 312 height 16
type input "m"
type input "jani"
click at [492, 191] on button "Filtrar" at bounding box center [506, 199] width 29 height 16
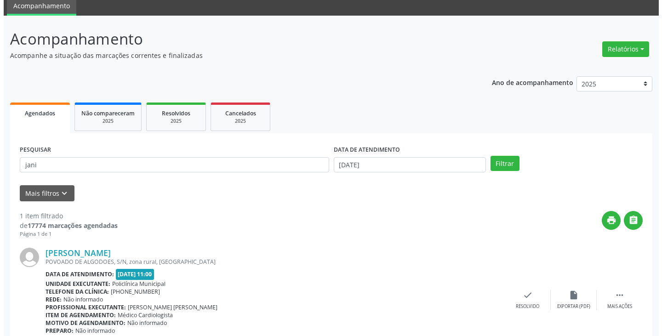
scroll to position [77, 0]
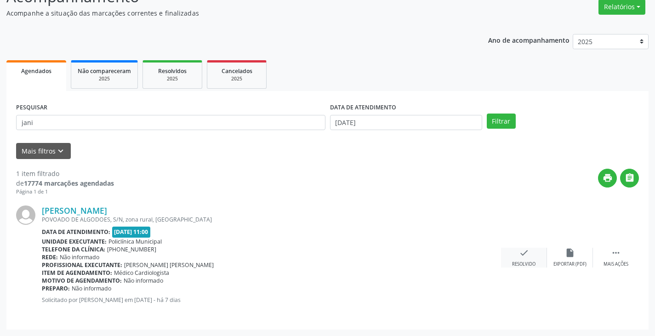
click at [527, 255] on icon "check" at bounding box center [524, 253] width 10 height 10
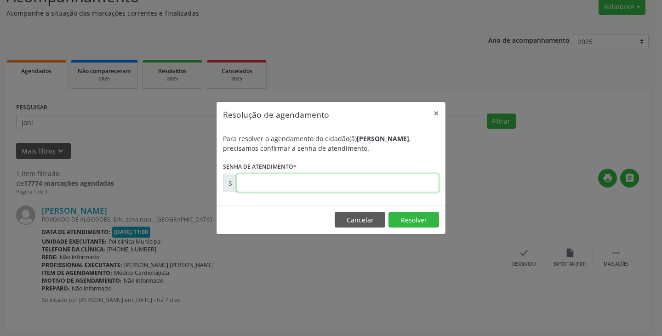
click at [391, 186] on input "text" at bounding box center [338, 183] width 202 height 18
type input "00174749"
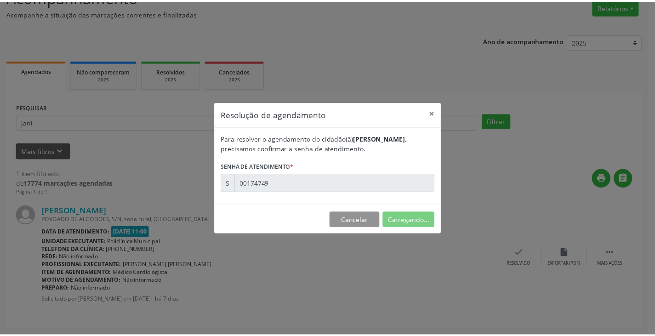
scroll to position [0, 0]
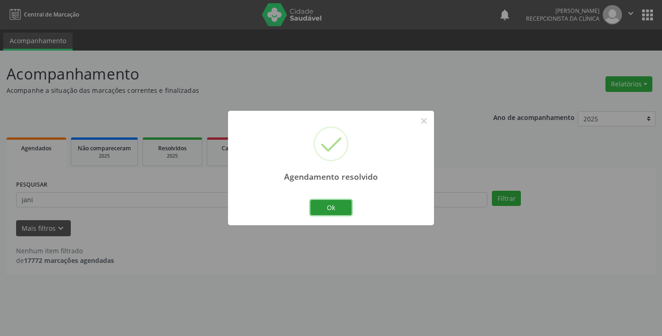
drag, startPoint x: 326, startPoint y: 204, endPoint x: 317, endPoint y: 205, distance: 9.4
click at [326, 204] on button "Ok" at bounding box center [330, 208] width 41 height 16
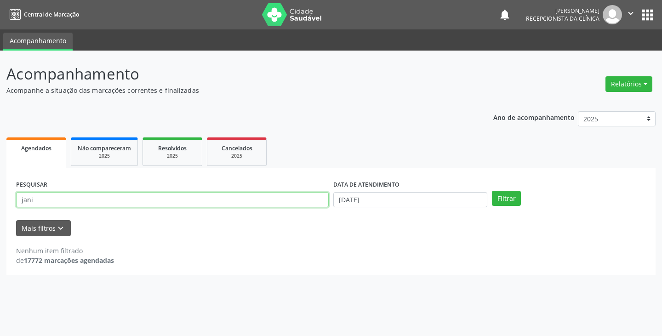
click at [310, 204] on input "jani" at bounding box center [172, 200] width 312 height 16
type input "j"
click at [292, 197] on input "[PERSON_NAME]" at bounding box center [172, 200] width 312 height 16
type input "[PERSON_NAME]"
click at [492, 191] on button "Filtrar" at bounding box center [506, 199] width 29 height 16
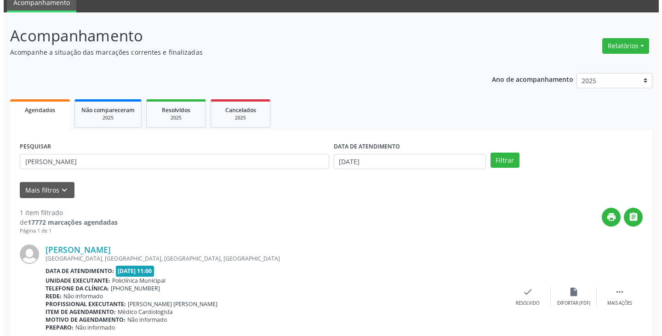
scroll to position [77, 0]
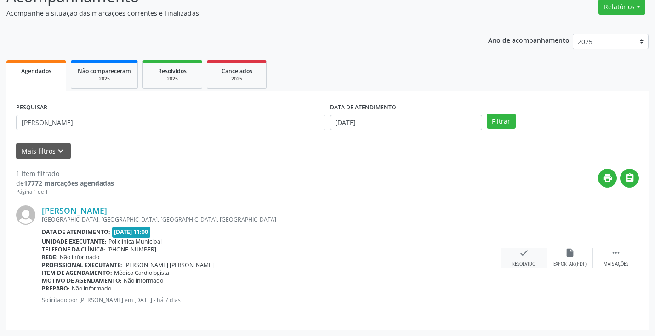
click at [519, 257] on icon "check" at bounding box center [524, 253] width 10 height 10
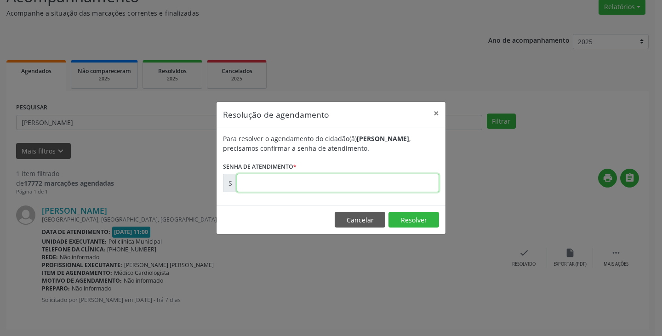
click at [409, 181] on input "text" at bounding box center [338, 183] width 202 height 18
type input "00174775"
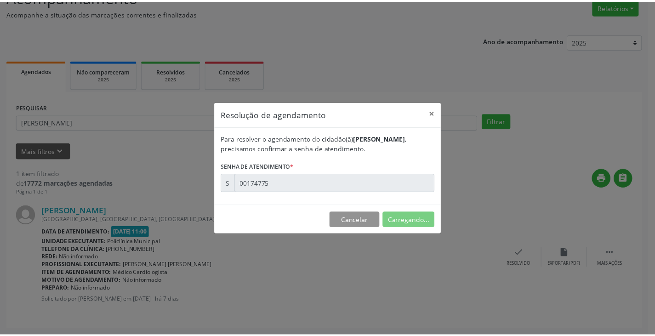
scroll to position [0, 0]
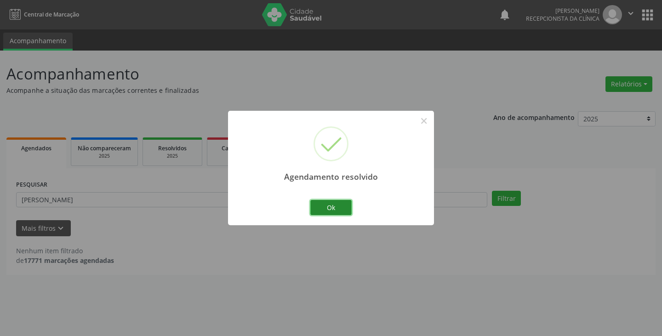
click at [335, 211] on button "Ok" at bounding box center [330, 208] width 41 height 16
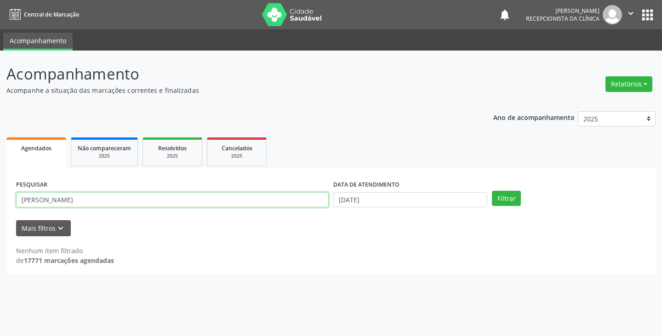
click at [314, 204] on input "[PERSON_NAME]" at bounding box center [172, 200] width 312 height 16
type input "j"
type input "nata"
click at [492, 191] on button "Filtrar" at bounding box center [506, 199] width 29 height 16
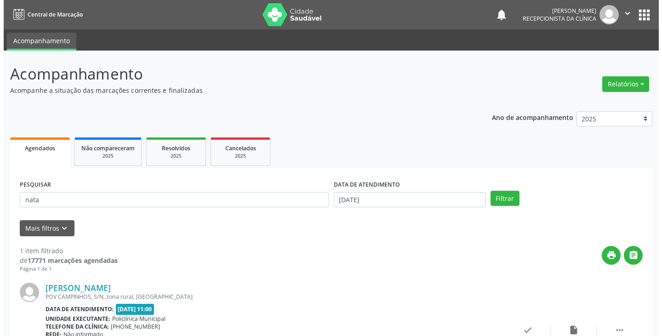
scroll to position [77, 0]
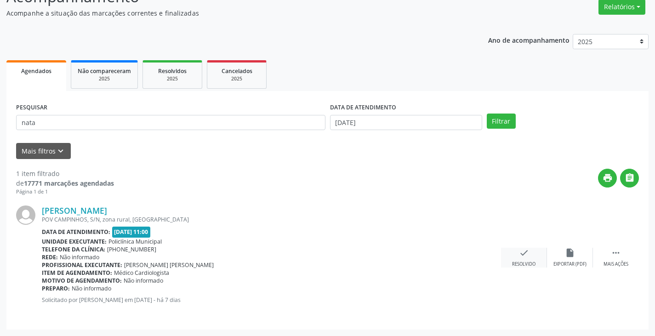
drag, startPoint x: 523, startPoint y: 252, endPoint x: 518, endPoint y: 249, distance: 6.2
click at [518, 249] on div "check Resolvido" at bounding box center [524, 258] width 46 height 20
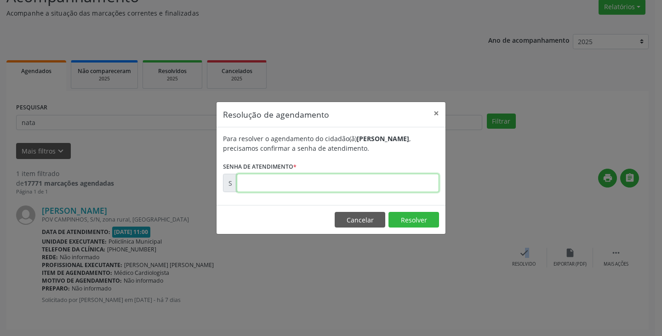
click at [371, 180] on input "text" at bounding box center [338, 183] width 202 height 18
type input "00174756"
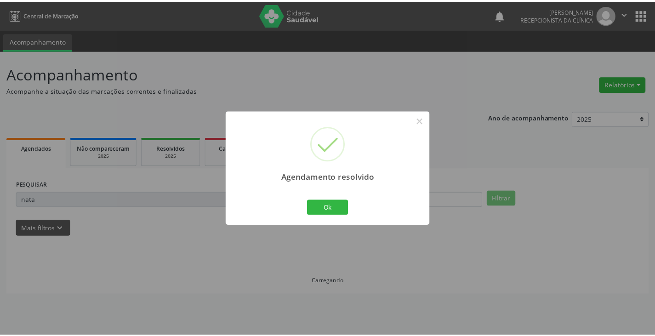
scroll to position [0, 0]
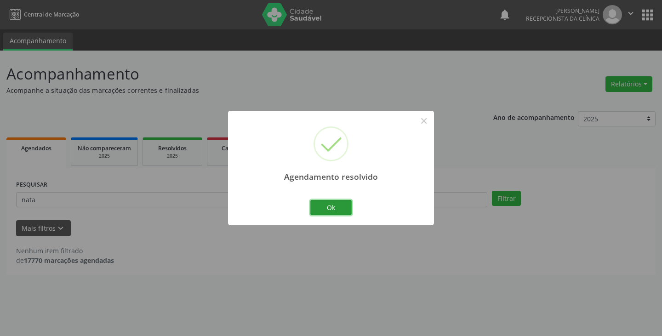
drag, startPoint x: 330, startPoint y: 202, endPoint x: 314, endPoint y: 203, distance: 16.6
click at [328, 202] on button "Ok" at bounding box center [330, 208] width 41 height 16
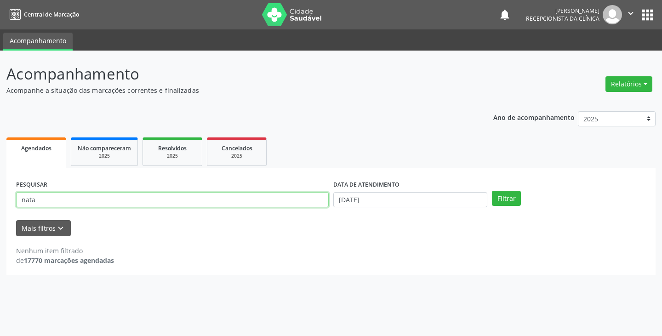
click at [307, 203] on input "nata" at bounding box center [172, 200] width 312 height 16
type input "n"
type input "[PERSON_NAME]"
click at [492, 191] on button "Filtrar" at bounding box center [506, 199] width 29 height 16
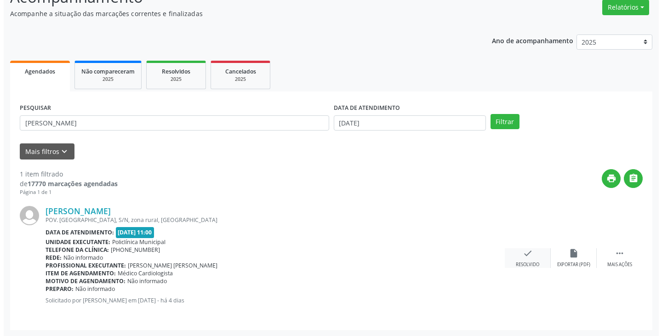
scroll to position [77, 0]
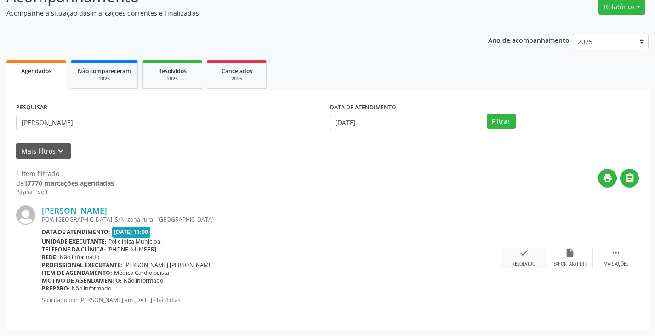
click at [519, 259] on div "check Resolvido" at bounding box center [524, 258] width 46 height 20
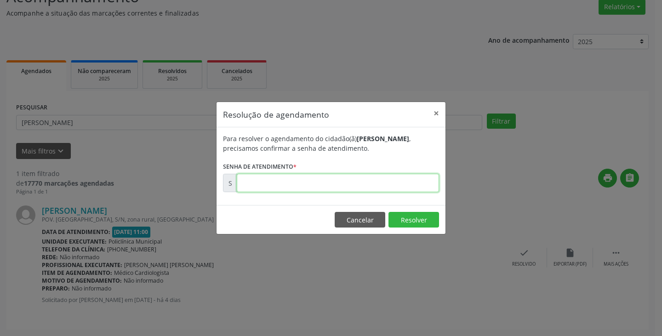
click at [402, 183] on input "text" at bounding box center [338, 183] width 202 height 18
type input "00175202"
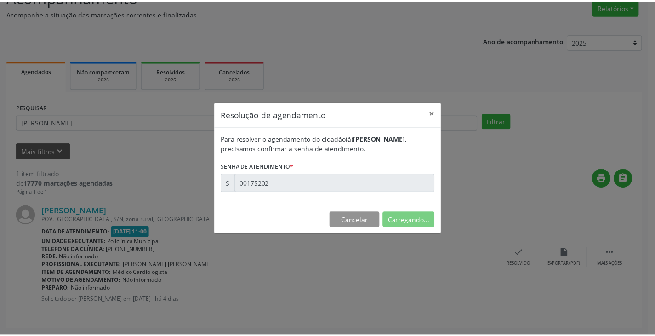
scroll to position [0, 0]
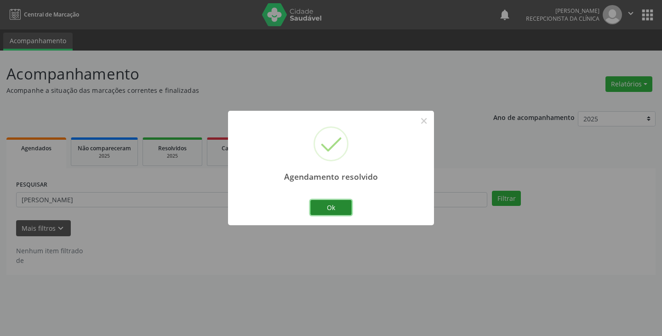
click at [334, 211] on button "Ok" at bounding box center [330, 208] width 41 height 16
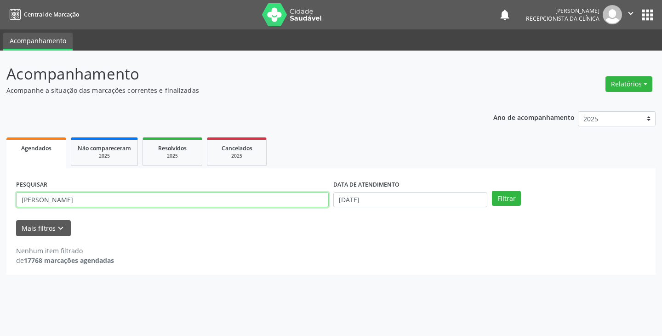
click at [312, 198] on input "[PERSON_NAME]" at bounding box center [172, 200] width 312 height 16
type input "a"
click at [492, 191] on button "Filtrar" at bounding box center [506, 199] width 29 height 16
click at [280, 202] on input "mariad" at bounding box center [172, 200] width 312 height 16
type input "[PERSON_NAME]"
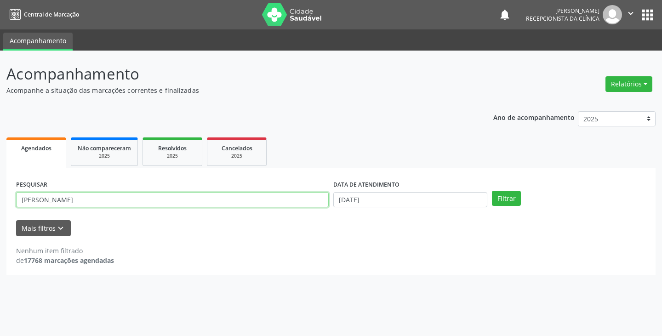
click at [492, 191] on button "Filtrar" at bounding box center [506, 199] width 29 height 16
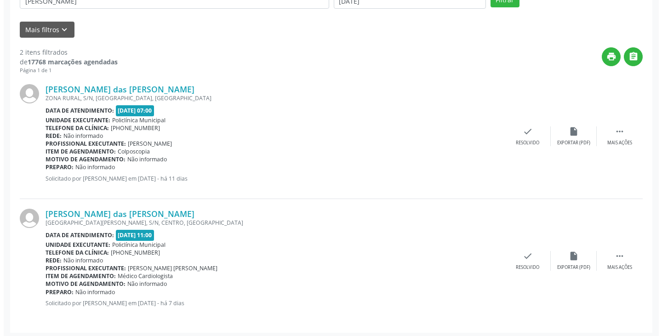
scroll to position [202, 0]
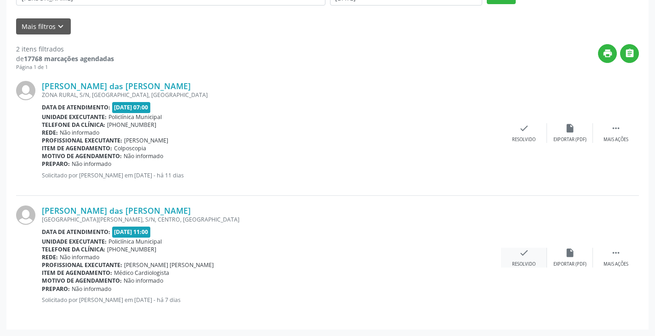
click at [519, 255] on icon "check" at bounding box center [524, 253] width 10 height 10
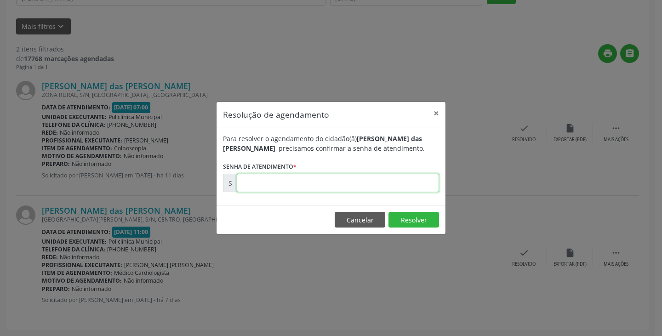
click at [415, 186] on input "text" at bounding box center [338, 183] width 202 height 18
type input "00174755"
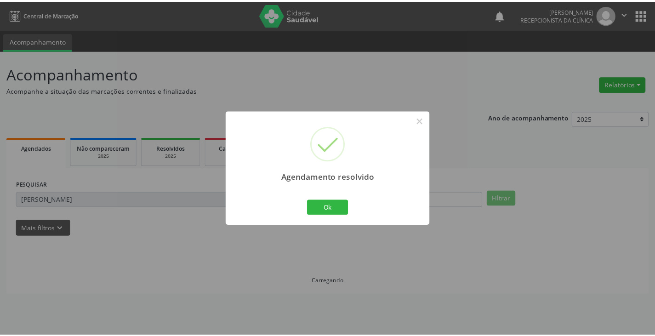
scroll to position [0, 0]
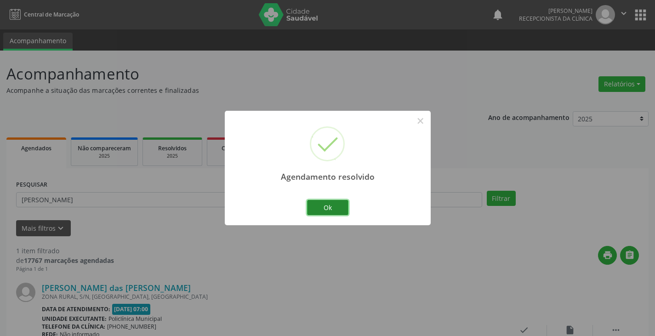
click at [323, 211] on button "Ok" at bounding box center [327, 208] width 41 height 16
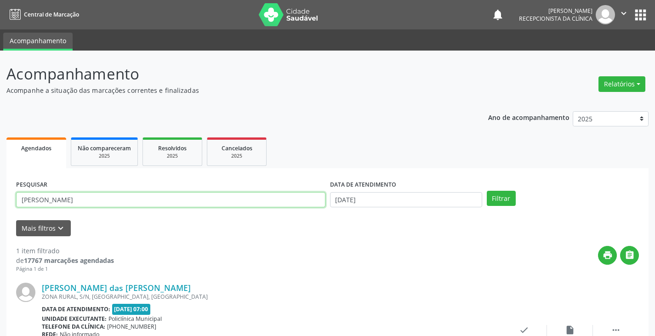
click at [295, 198] on input "[PERSON_NAME]" at bounding box center [170, 200] width 309 height 16
type input "m"
type input "dan"
click at [487, 191] on button "Filtrar" at bounding box center [501, 199] width 29 height 16
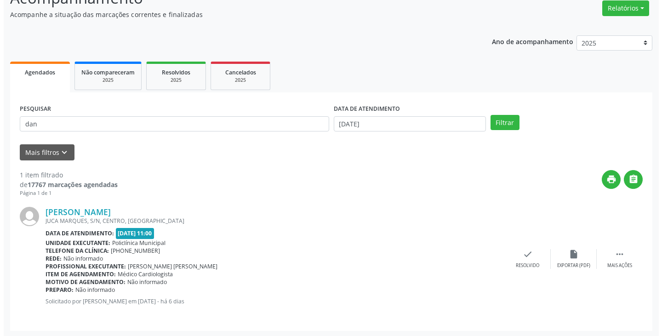
scroll to position [77, 0]
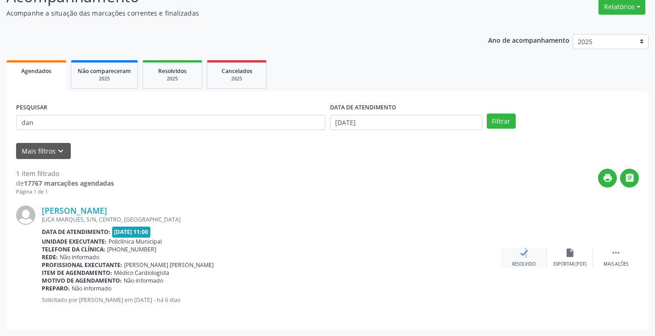
click at [520, 257] on icon "check" at bounding box center [524, 253] width 10 height 10
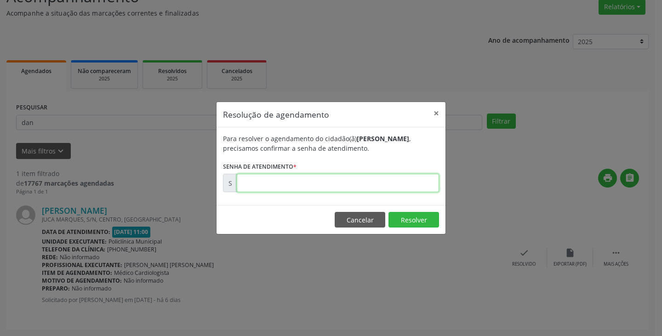
drag, startPoint x: 404, startPoint y: 182, endPoint x: 410, endPoint y: 183, distance: 6.0
click at [410, 183] on input "text" at bounding box center [338, 183] width 202 height 18
type input "00174854"
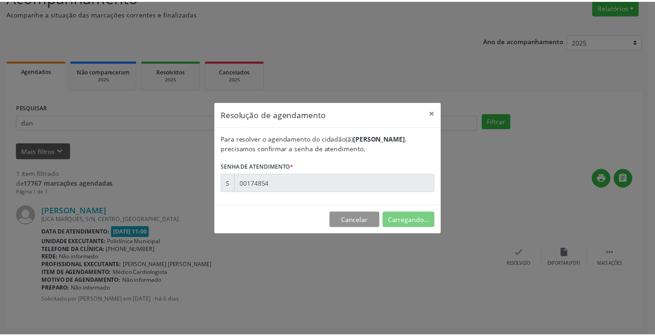
scroll to position [0, 0]
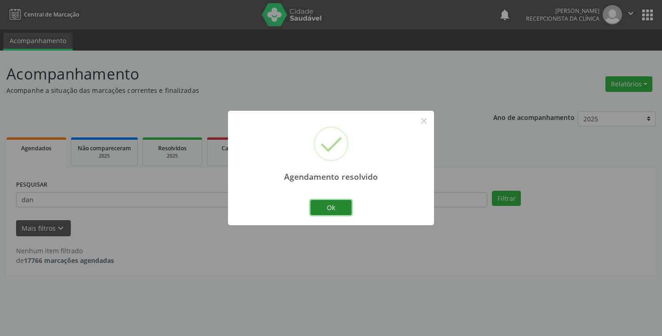
drag, startPoint x: 337, startPoint y: 207, endPoint x: 331, endPoint y: 206, distance: 5.5
click at [331, 206] on button "Ok" at bounding box center [330, 208] width 41 height 16
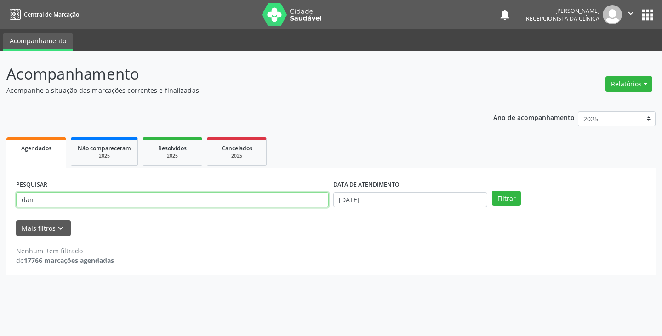
click at [305, 203] on input "dan" at bounding box center [172, 200] width 312 height 16
type input "d"
type input "adel"
click at [492, 191] on button "Filtrar" at bounding box center [506, 199] width 29 height 16
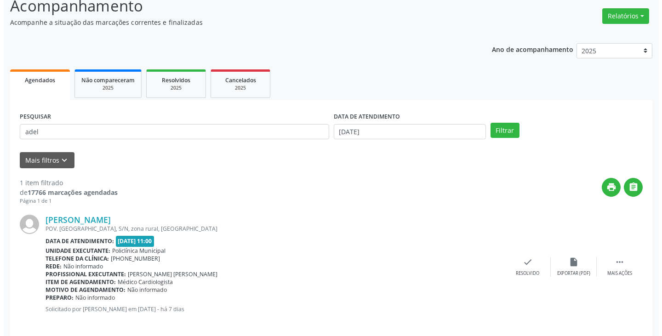
scroll to position [77, 0]
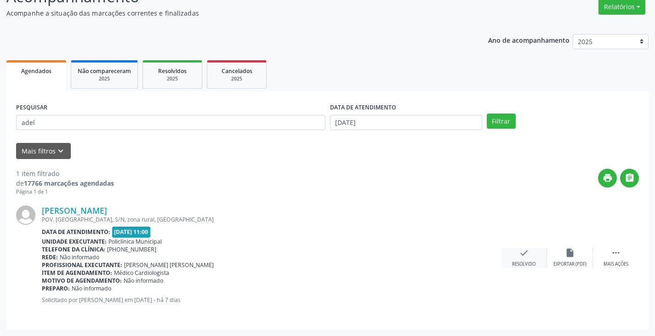
click at [521, 252] on icon "check" at bounding box center [524, 253] width 10 height 10
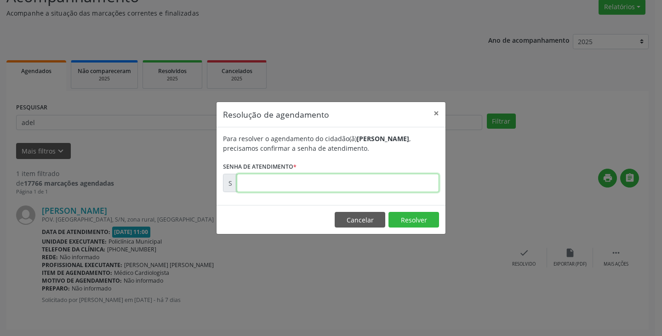
click at [386, 186] on input "text" at bounding box center [338, 183] width 202 height 18
type input "00174776"
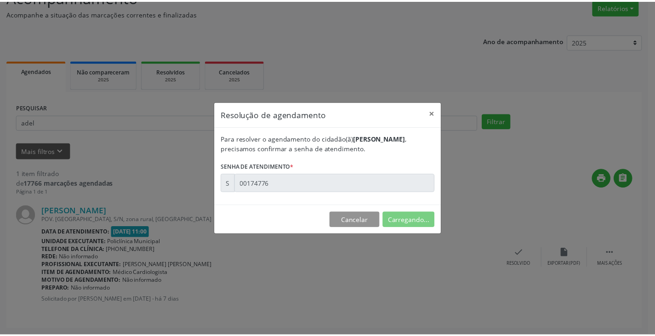
scroll to position [0, 0]
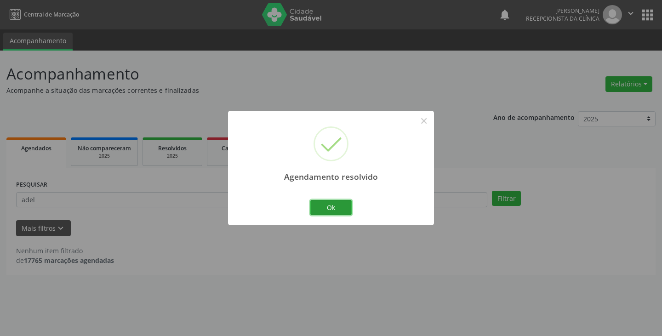
drag, startPoint x: 344, startPoint y: 204, endPoint x: 303, endPoint y: 202, distance: 41.4
click at [333, 204] on button "Ok" at bounding box center [330, 208] width 41 height 16
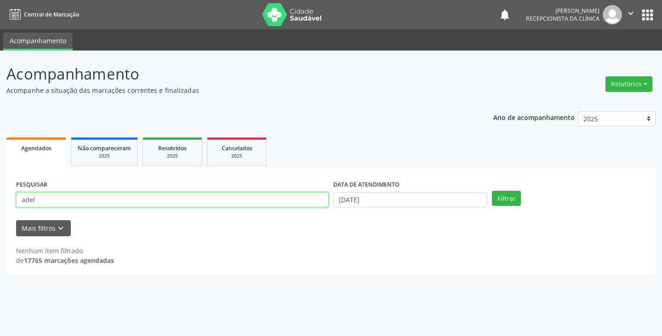
click at [295, 202] on input "adel" at bounding box center [172, 200] width 312 height 16
type input "a"
click at [492, 191] on button "Filtrar" at bounding box center [506, 199] width 29 height 16
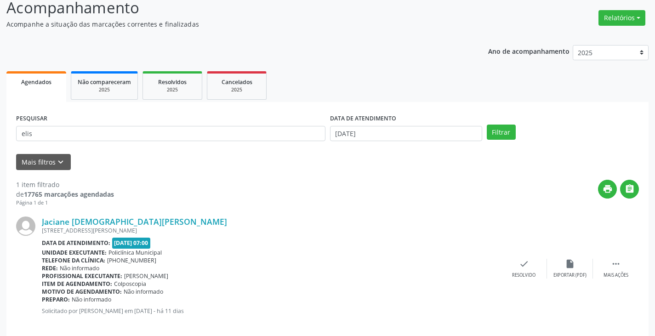
scroll to position [77, 0]
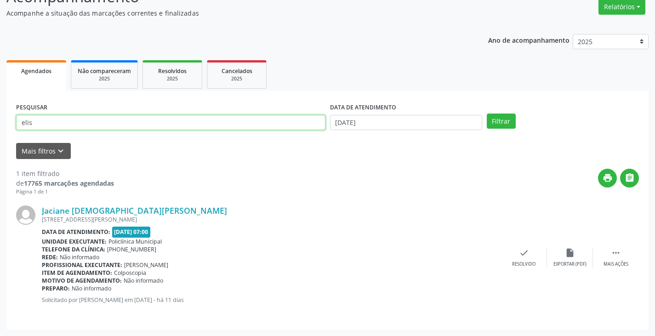
click at [215, 123] on input "elis" at bounding box center [170, 123] width 309 height 16
type input "[PERSON_NAME]"
click at [487, 113] on button "Filtrar" at bounding box center [501, 121] width 29 height 16
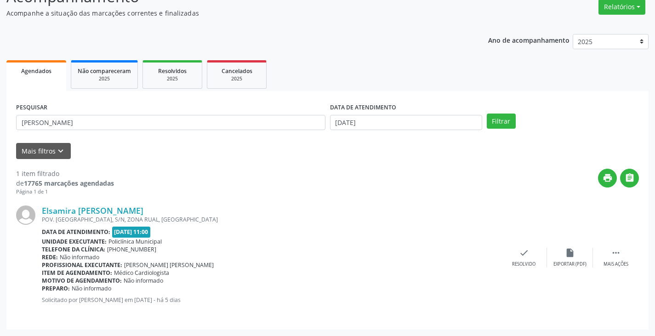
click at [527, 245] on div "Elsamira [PERSON_NAME] POV. [GEOGRAPHIC_DATA], S/N, ZONA RUAL, [GEOGRAPHIC_DATA…" at bounding box center [327, 258] width 623 height 124
click at [519, 260] on div "check Resolvido" at bounding box center [524, 258] width 46 height 20
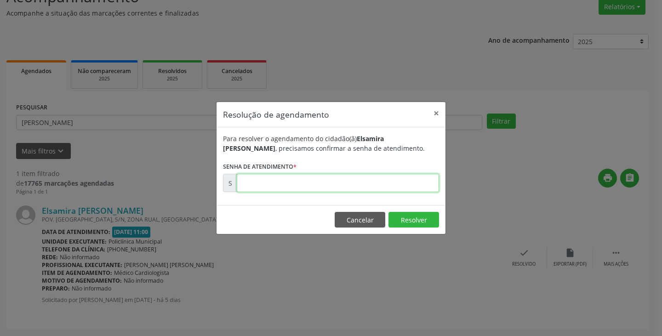
click at [410, 185] on input "text" at bounding box center [338, 183] width 202 height 18
type input "00175026"
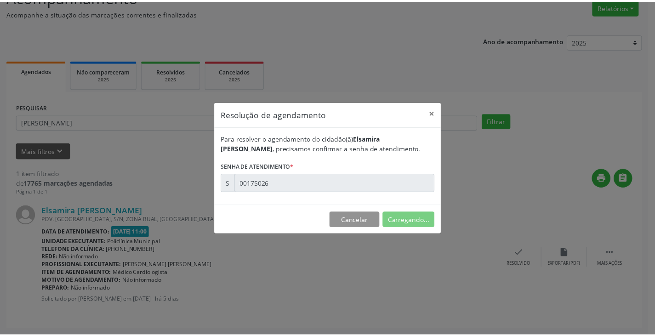
scroll to position [0, 0]
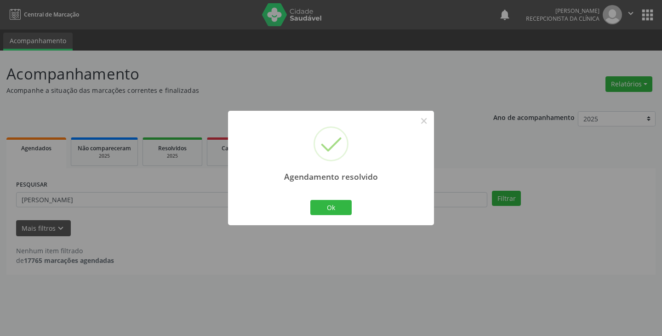
drag, startPoint x: 341, startPoint y: 198, endPoint x: 337, endPoint y: 201, distance: 5.0
click at [340, 198] on div "Ok Cancel" at bounding box center [330, 207] width 45 height 19
drag, startPoint x: 329, startPoint y: 204, endPoint x: 278, endPoint y: 206, distance: 52.0
click at [328, 205] on button "Ok" at bounding box center [330, 208] width 41 height 16
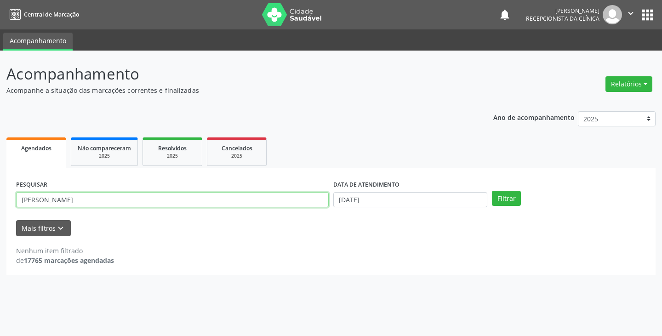
click at [277, 204] on input "[PERSON_NAME]" at bounding box center [172, 200] width 312 height 16
type input "e"
click at [492, 191] on button "Filtrar" at bounding box center [506, 199] width 29 height 16
click at [281, 201] on input "flora" at bounding box center [172, 200] width 312 height 16
click at [492, 191] on button "Filtrar" at bounding box center [506, 199] width 29 height 16
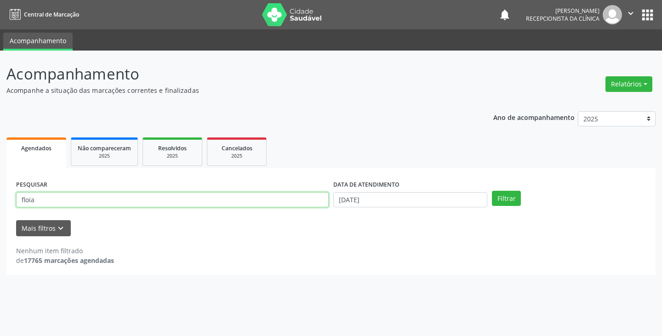
click at [281, 201] on input "floia" at bounding box center [172, 200] width 312 height 16
type input "flo"
click at [492, 191] on button "Filtrar" at bounding box center [506, 199] width 29 height 16
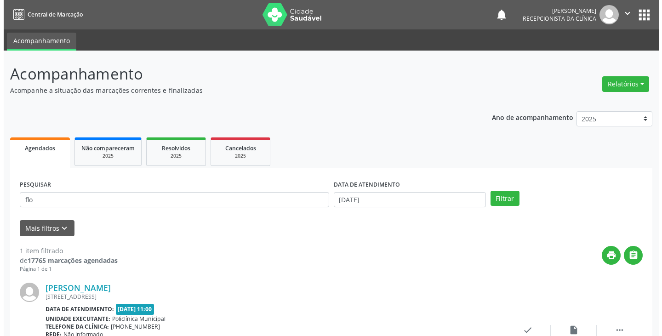
scroll to position [77, 0]
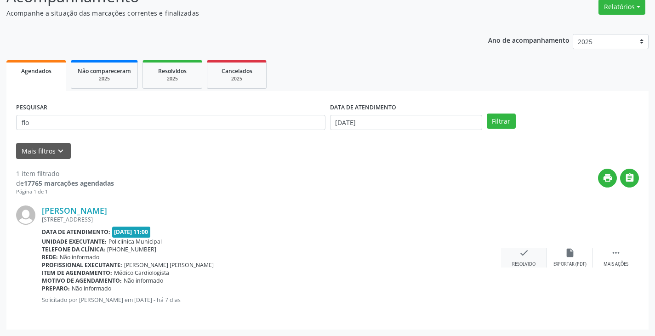
click at [523, 256] on icon "check" at bounding box center [524, 253] width 10 height 10
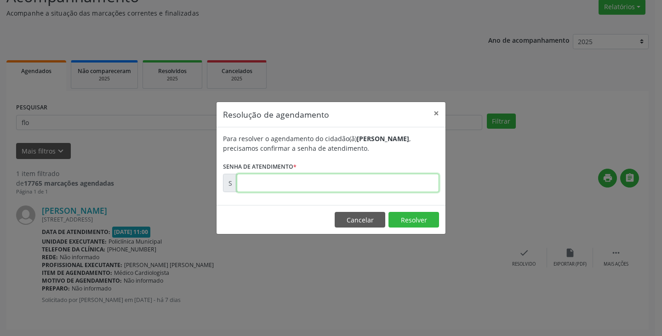
click at [375, 183] on input "text" at bounding box center [338, 183] width 202 height 18
type input "00174757"
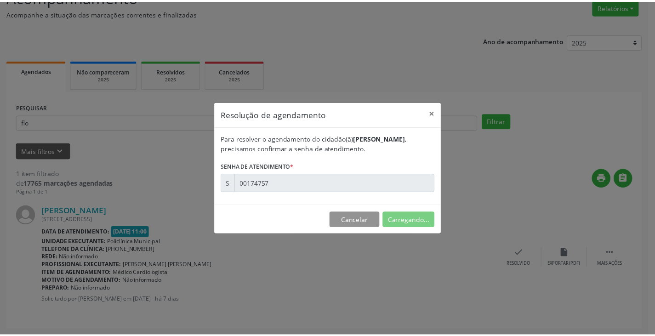
scroll to position [0, 0]
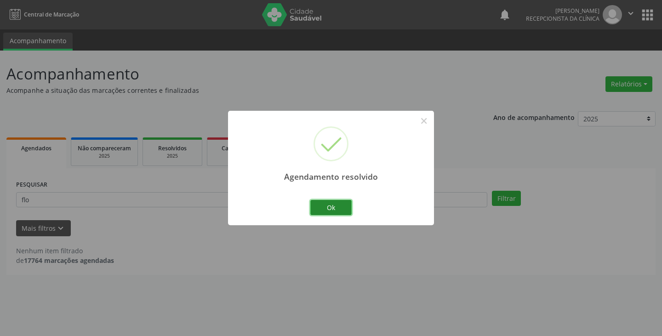
click at [326, 205] on button "Ok" at bounding box center [330, 208] width 41 height 16
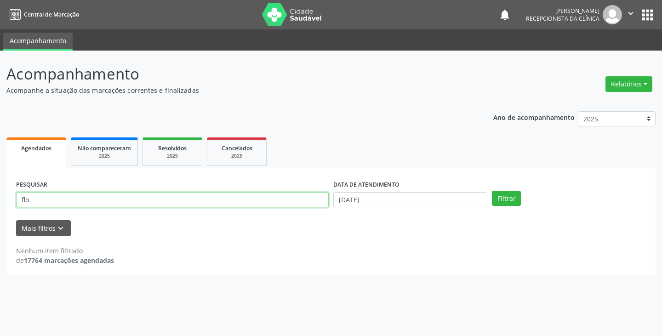
click at [295, 202] on input "flo" at bounding box center [172, 200] width 312 height 16
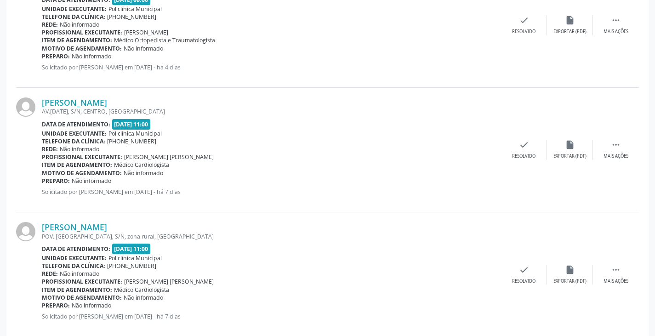
scroll to position [1587, 0]
